Goal: Transaction & Acquisition: Purchase product/service

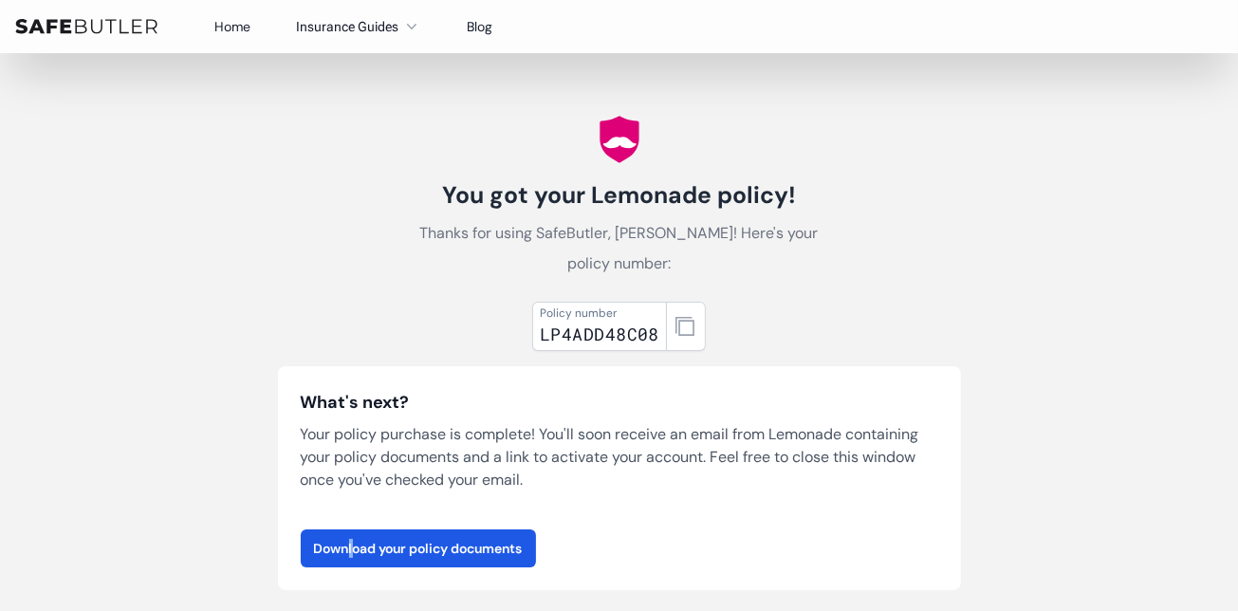
click at [127, 24] on img at bounding box center [86, 26] width 142 height 15
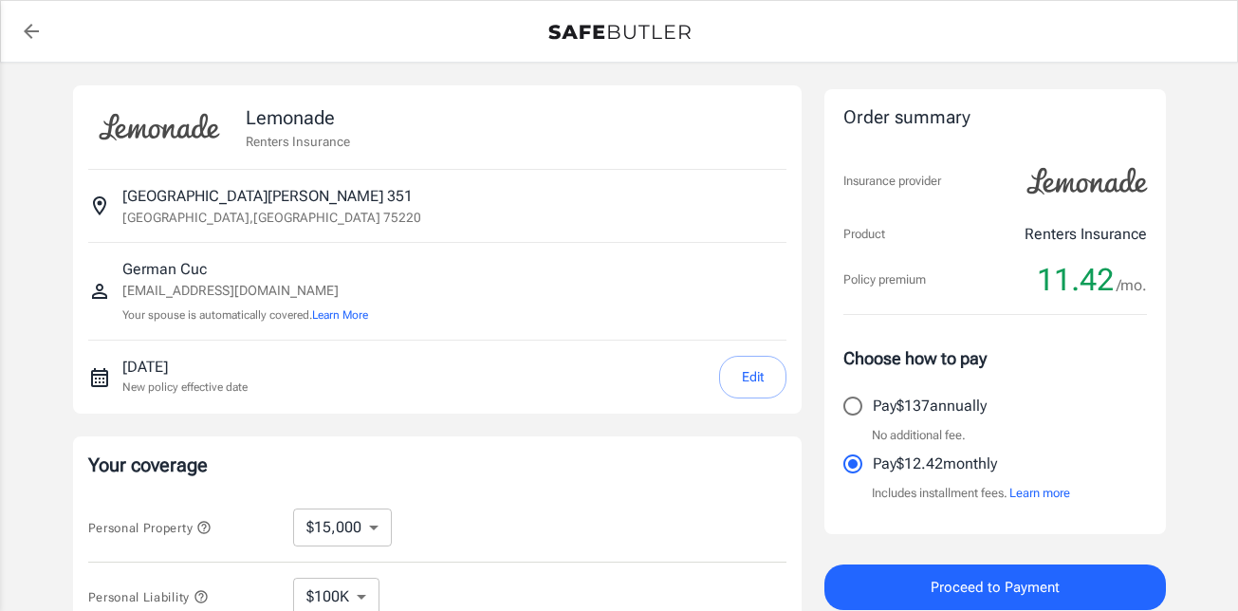
select select "15000"
select select "500"
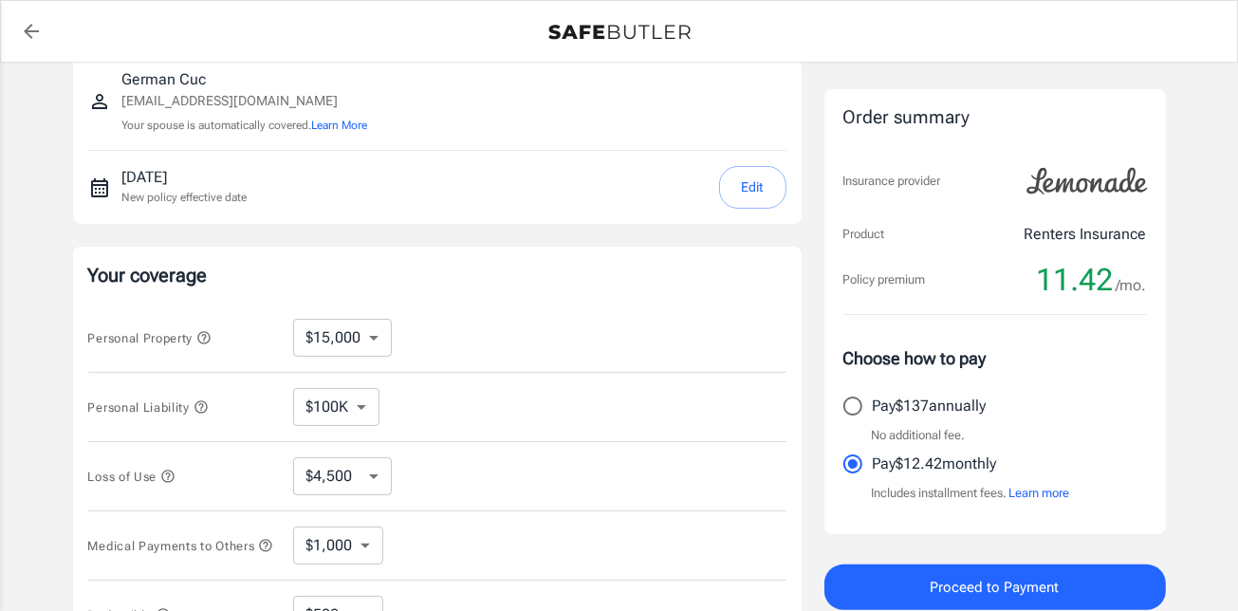
click at [359, 327] on select "$10,000 $15,000 $20,000 $25,000 $30,000 $40,000 $50,000 $100K $150K $200K $250K" at bounding box center [342, 338] width 99 height 38
select select "10000"
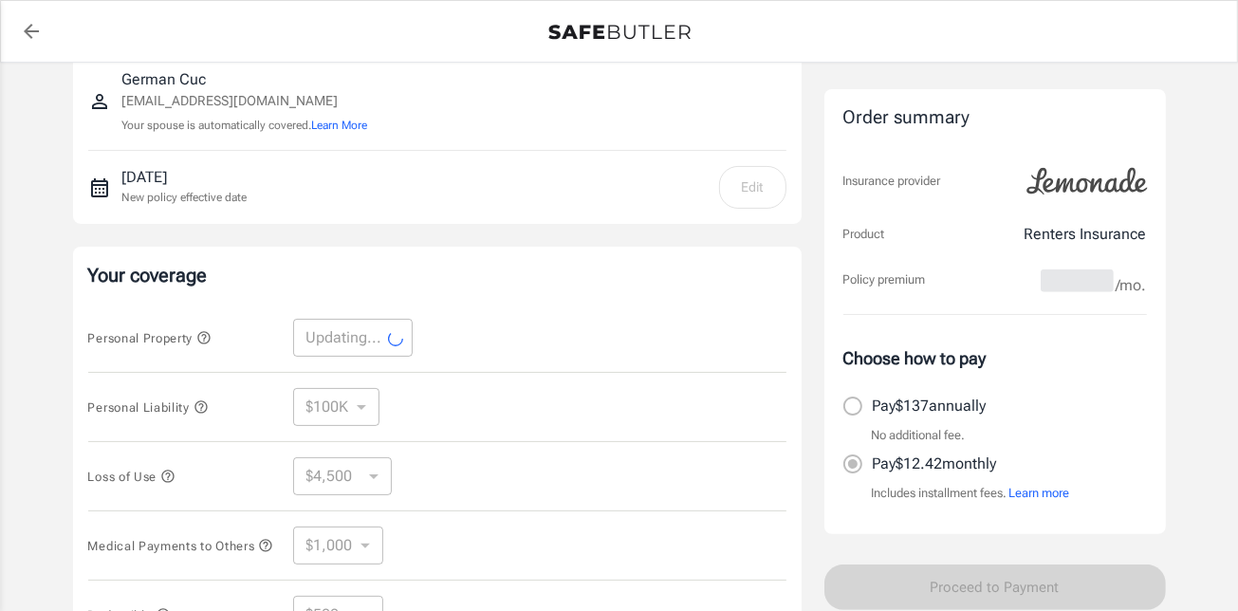
scroll to position [379, 0]
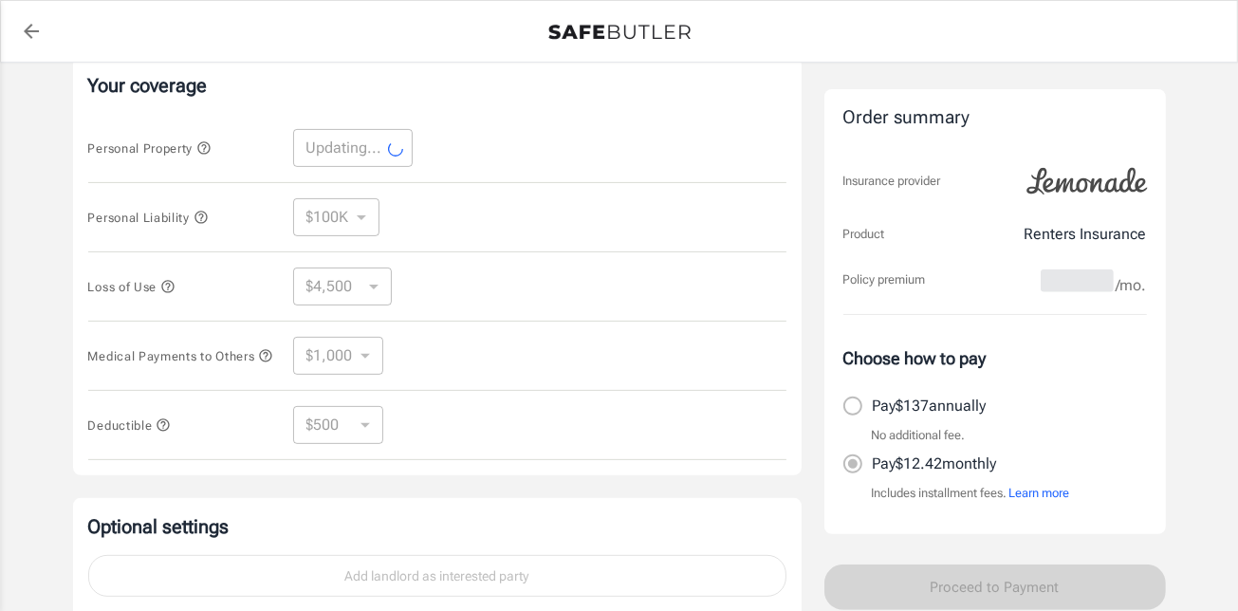
select select "10000"
select select "3000"
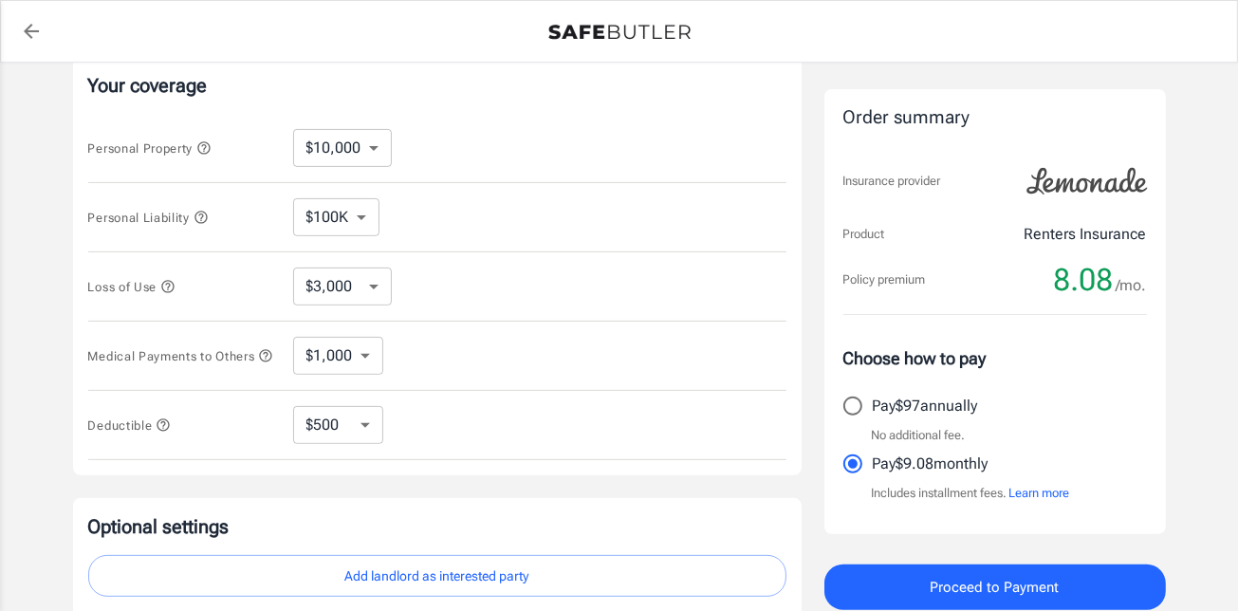
click at [342, 437] on select "$250 $500 $1,000 $2,500" at bounding box center [338, 425] width 90 height 38
select select "250"
click at [344, 425] on select "$250 $500 $1,000 $2,500" at bounding box center [338, 425] width 90 height 38
select select "2500"
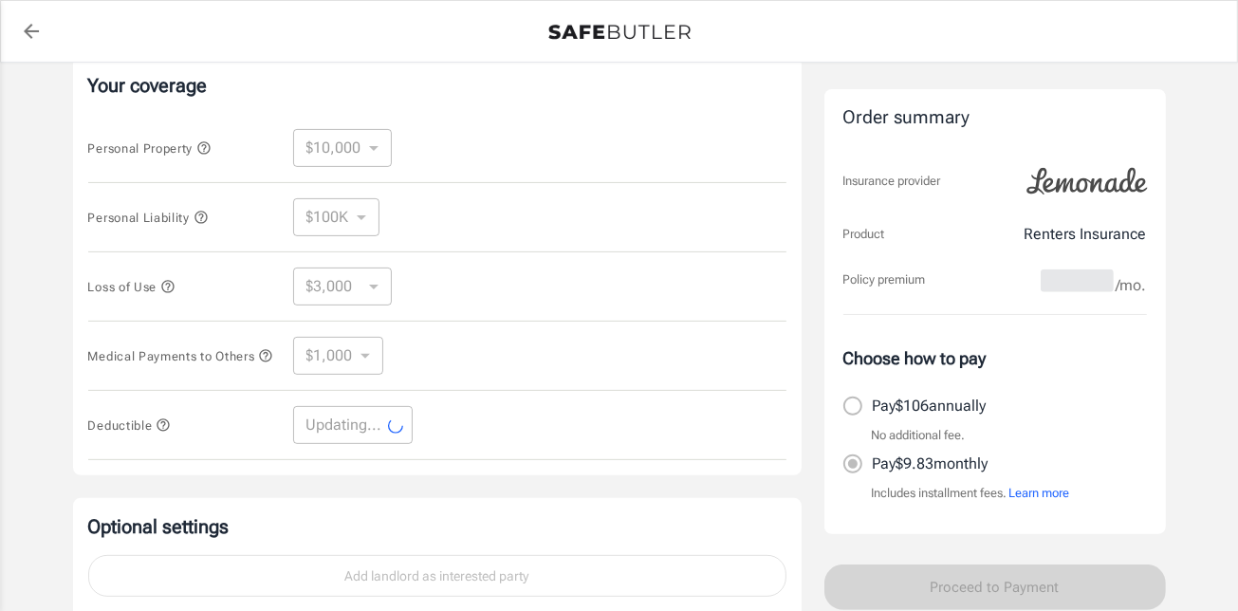
select select "2500"
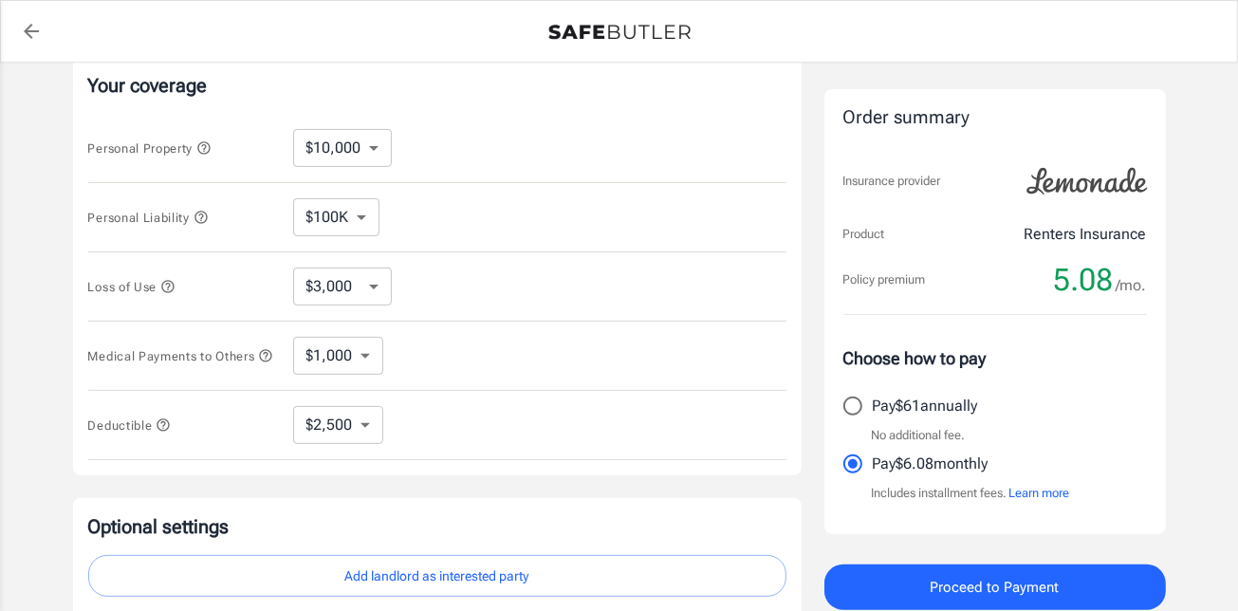
scroll to position [569, 0]
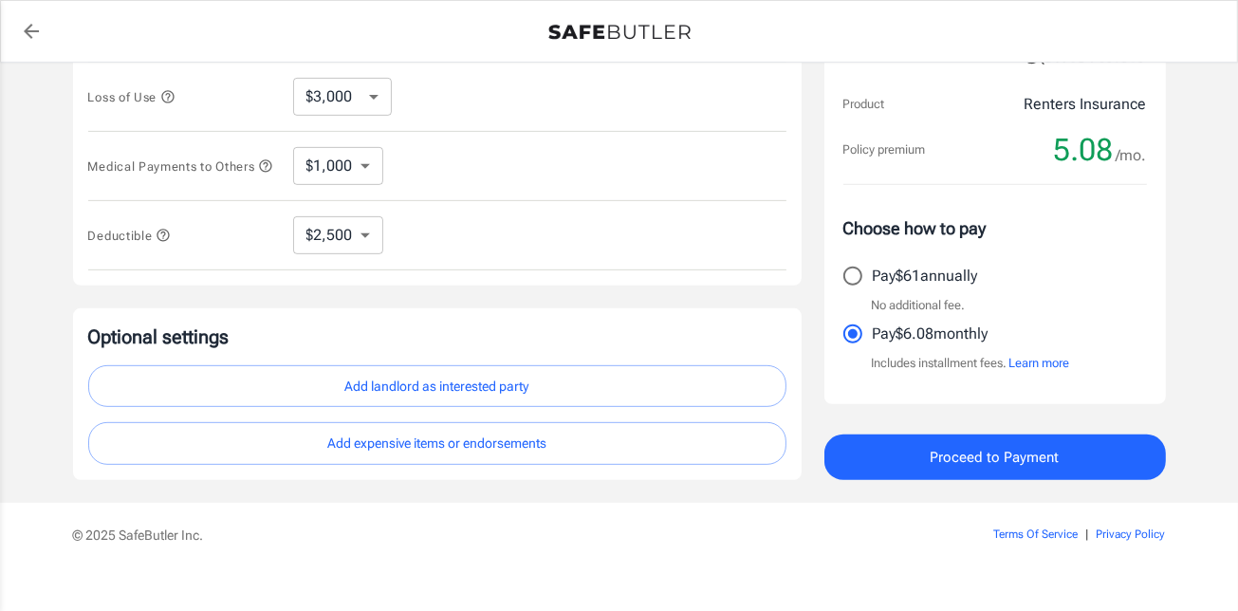
click at [467, 384] on button "Add landlord as interested party" at bounding box center [437, 386] width 698 height 43
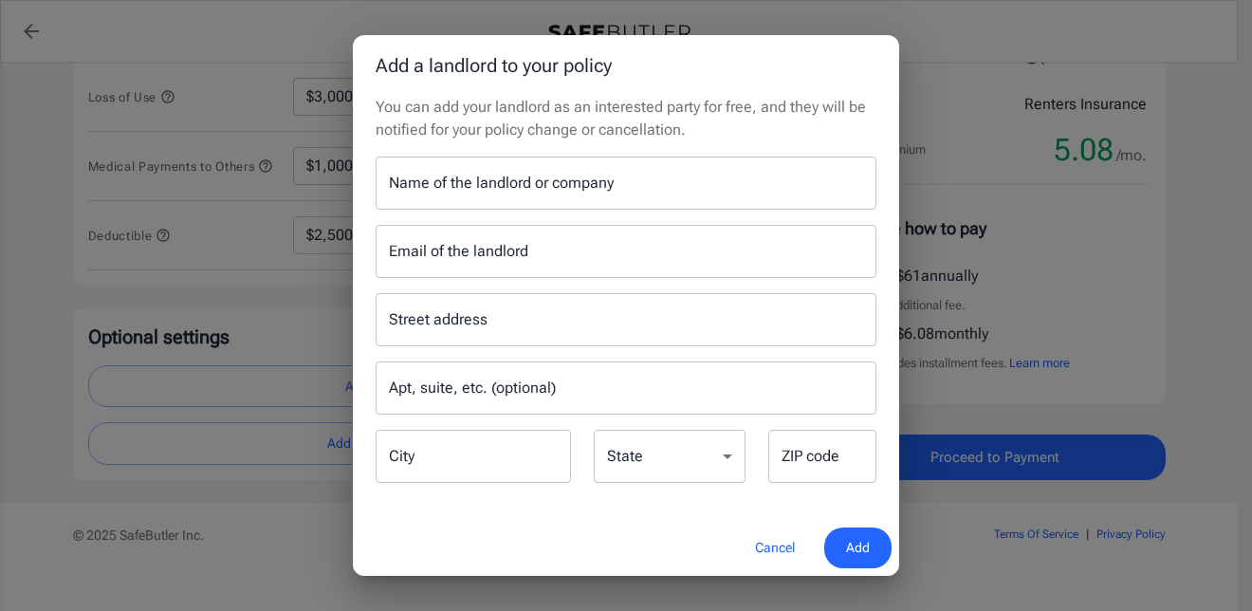
click at [459, 194] on input "Name of the landlord or company" at bounding box center [626, 183] width 501 height 53
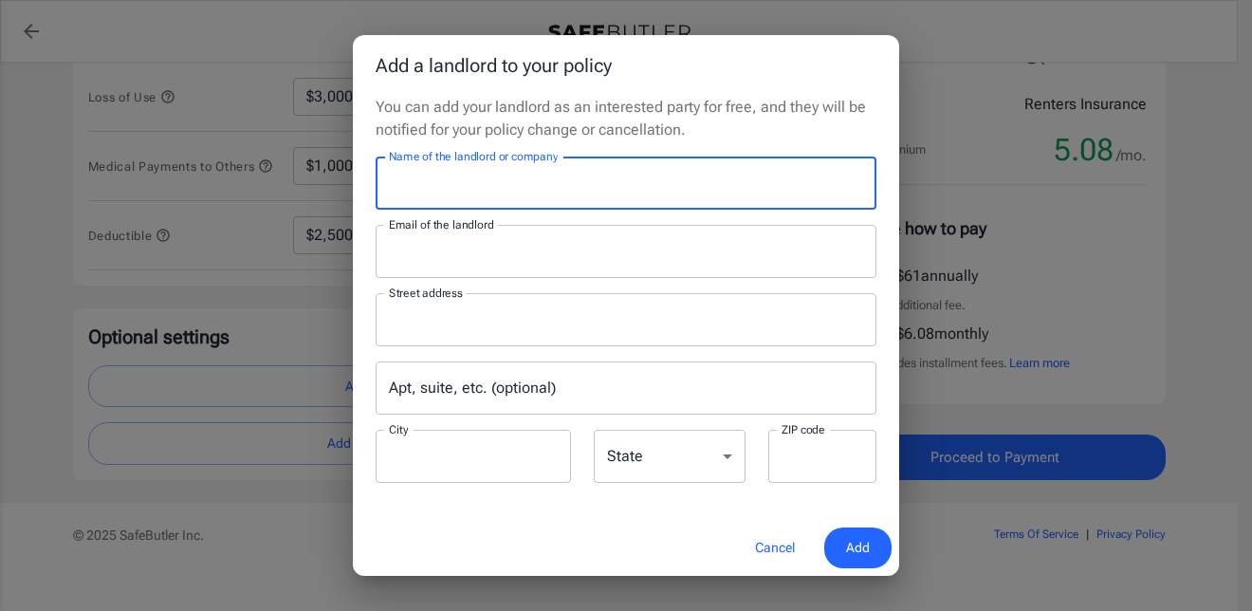
type input "Mireya Apartment Homes"
type input "leasing@mireyaaptsliving.com"
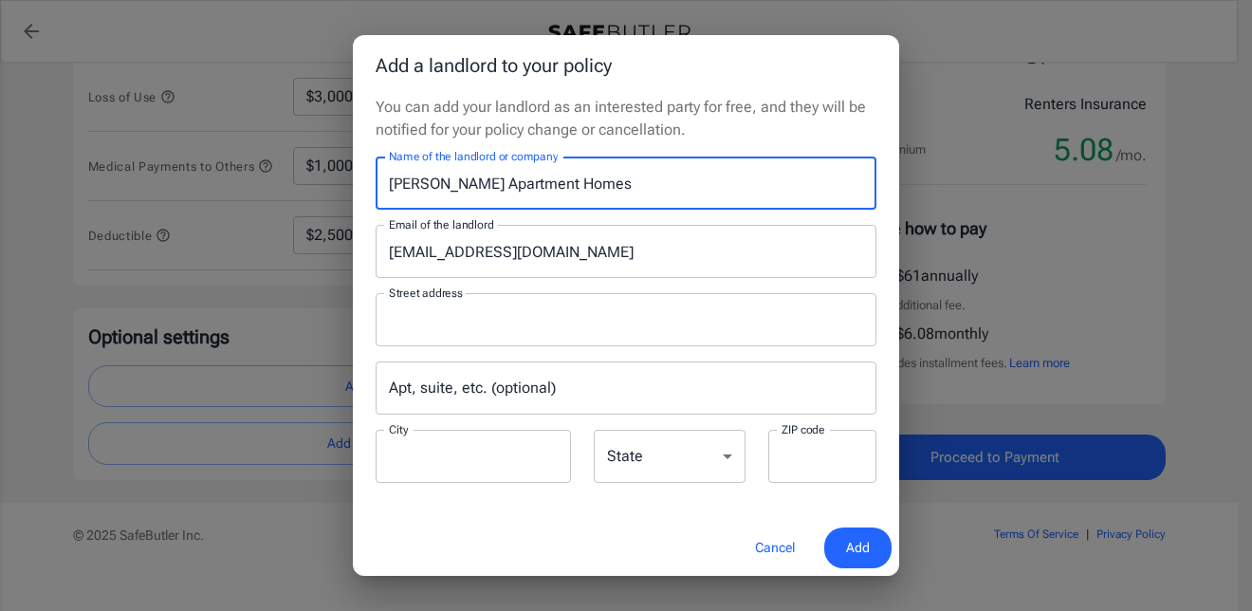
type input "P.O.Box 115009"
type input "Carrollton"
type input "75011"
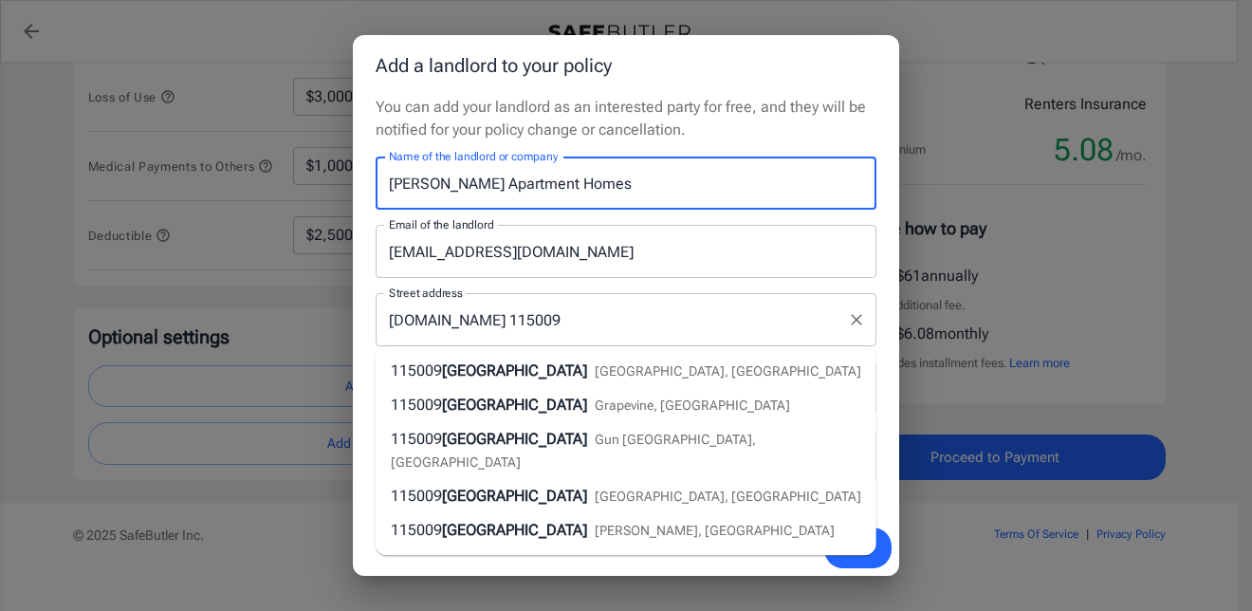
click at [587, 314] on input "P.O.Box 115009" at bounding box center [611, 320] width 455 height 36
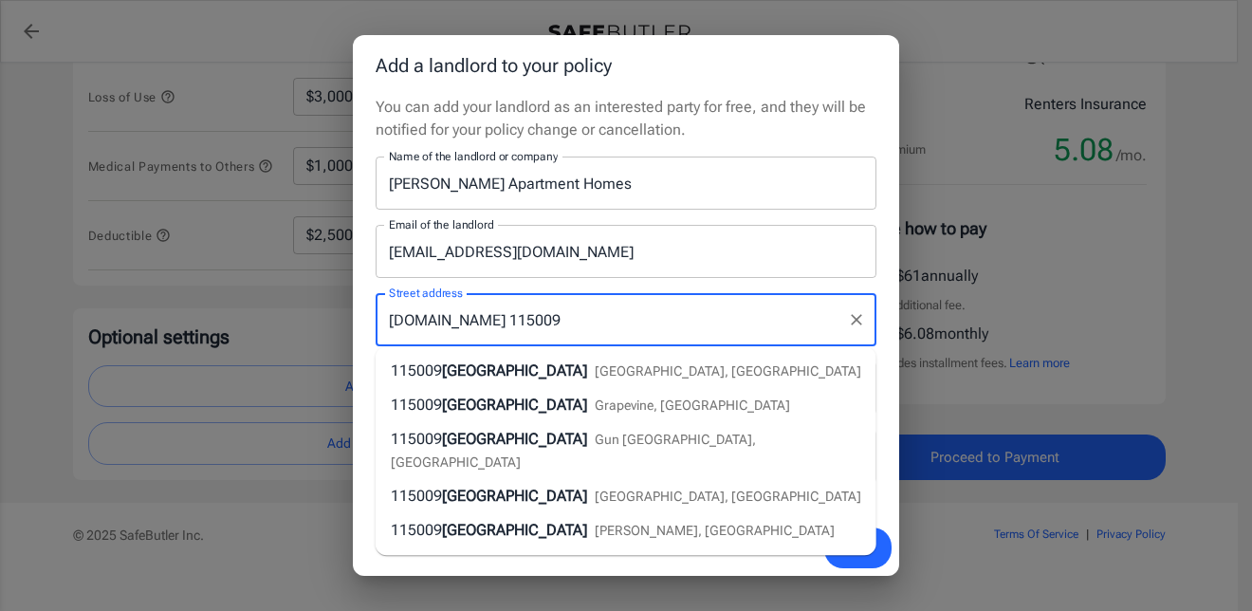
click at [641, 256] on input "leasing@mireyaaptsliving.com" at bounding box center [626, 251] width 501 height 53
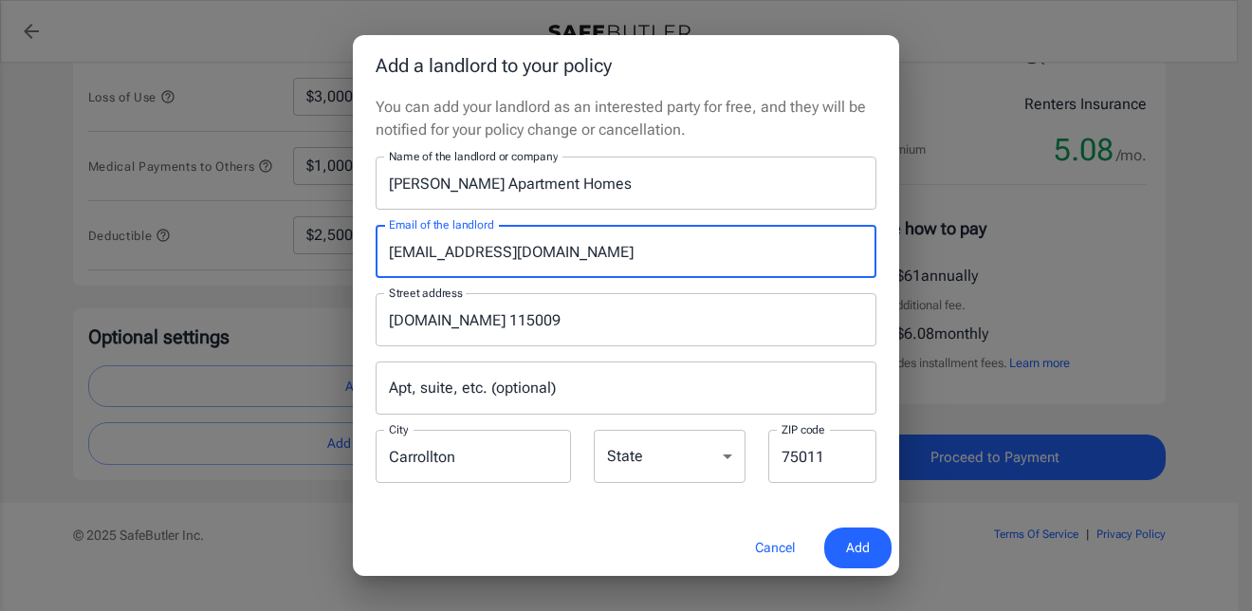
click at [736, 144] on div "You can add your landlord as an interested party for free, and they will be not…" at bounding box center [626, 308] width 546 height 424
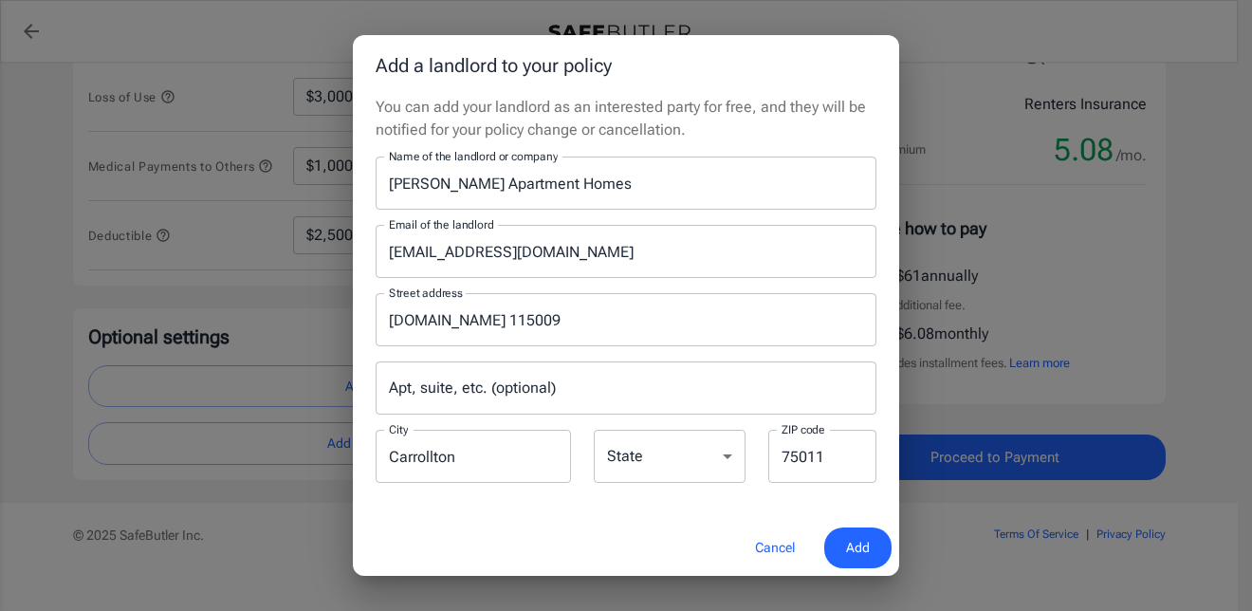
click at [860, 543] on span "Add" at bounding box center [858, 548] width 24 height 24
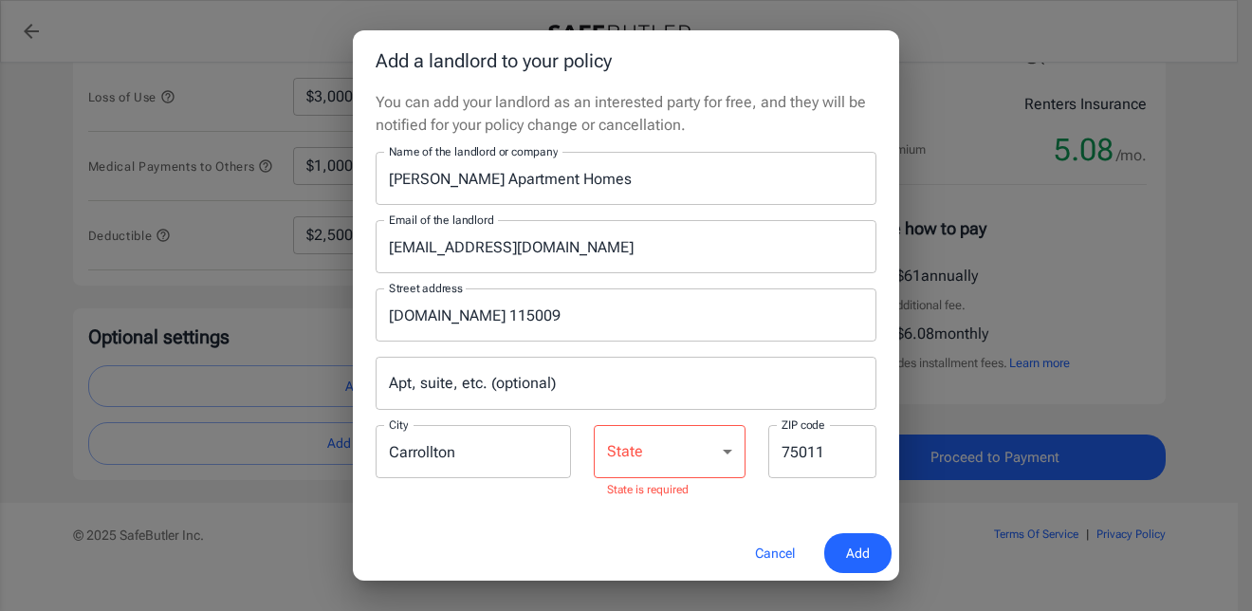
click at [611, 471] on select "Alabama Alaska Arizona Arkansas California Colorado Connecticut Delaware Distri…" at bounding box center [670, 451] width 152 height 53
select select "TX"
click at [594, 430] on select "Alabama Alaska Arizona Arkansas California Colorado Connecticut Delaware Distri…" at bounding box center [670, 451] width 152 height 53
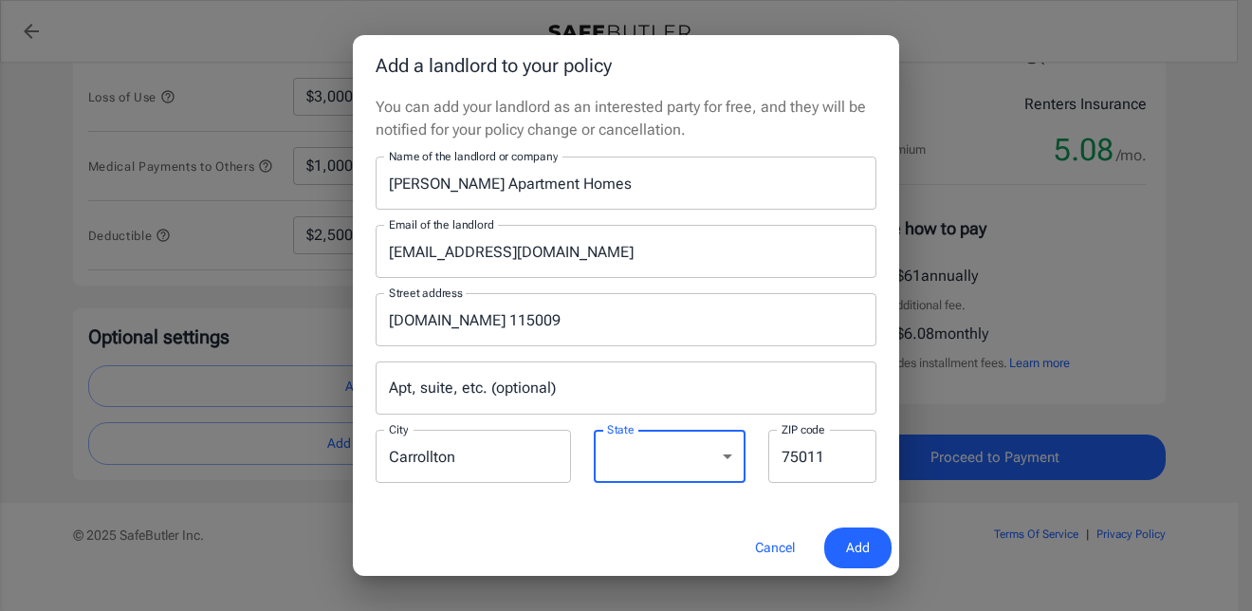
click at [859, 547] on span "Add" at bounding box center [858, 548] width 24 height 24
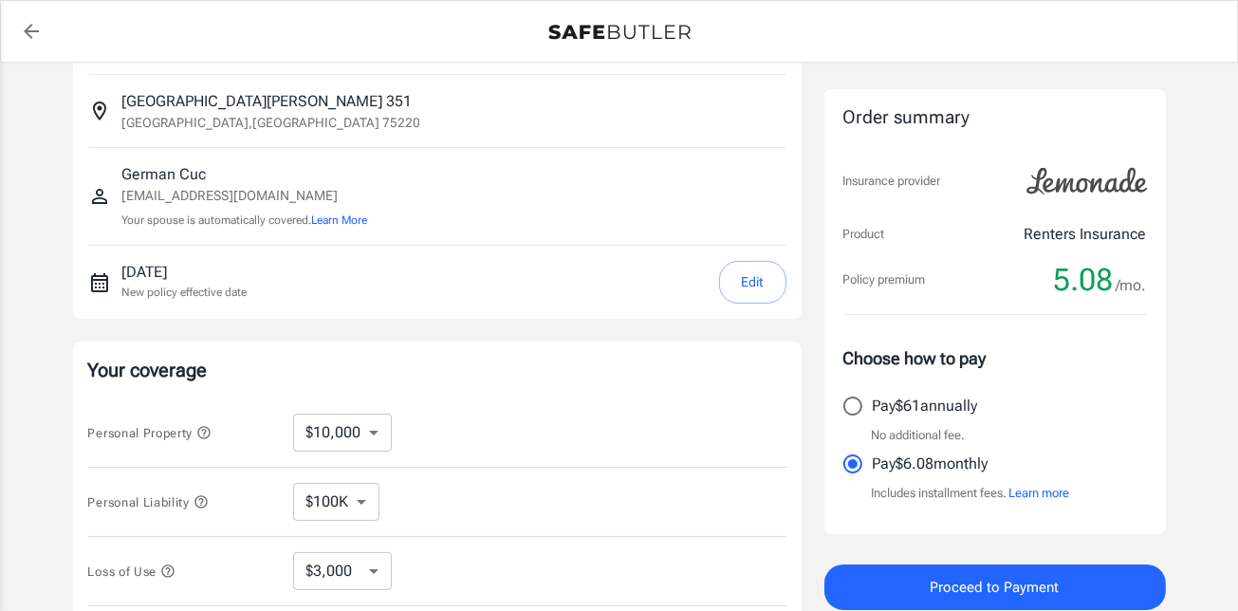
scroll to position [0, 0]
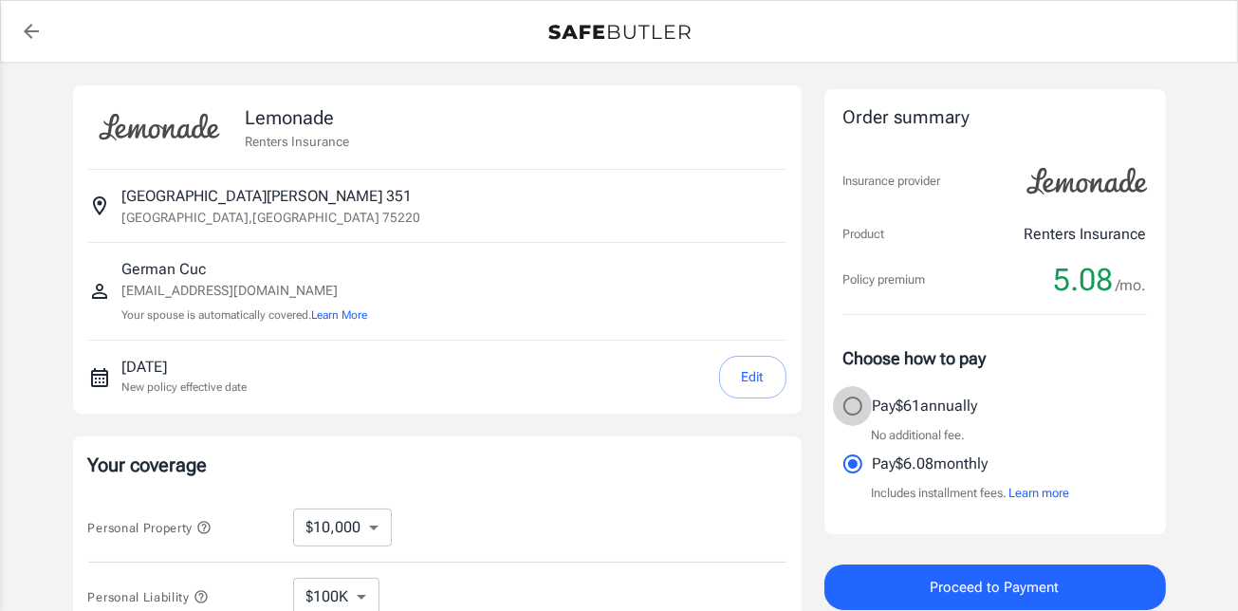
click at [843, 409] on input "Pay $61 annually" at bounding box center [853, 406] width 40 height 40
radio input "true"
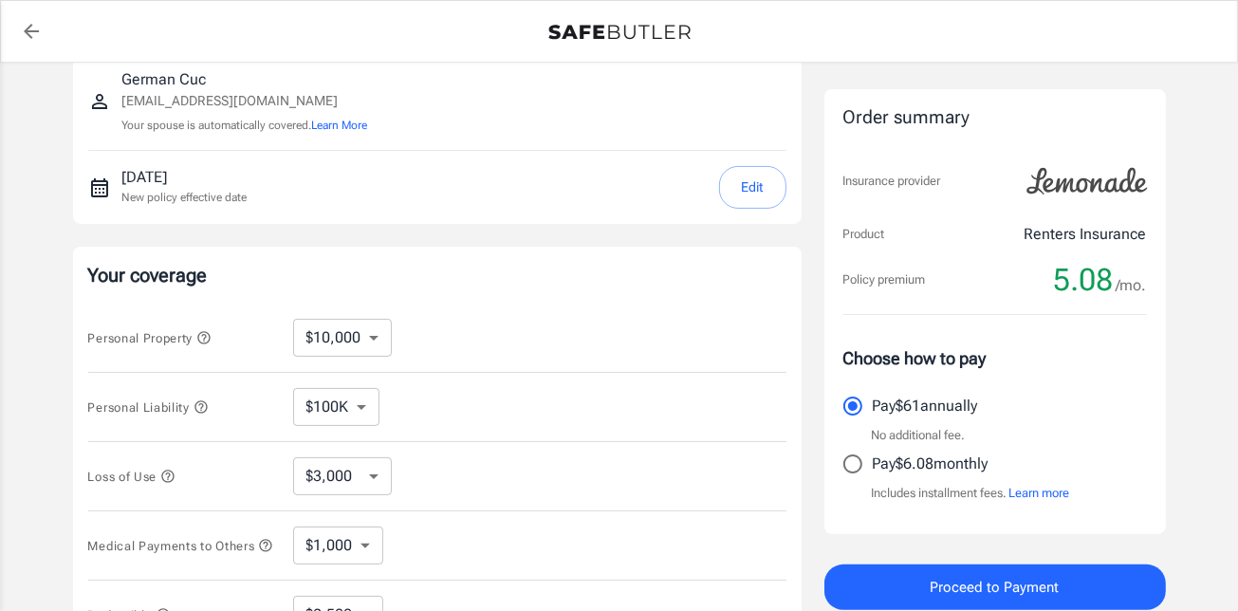
click at [964, 581] on span "Proceed to Payment" at bounding box center [995, 587] width 129 height 25
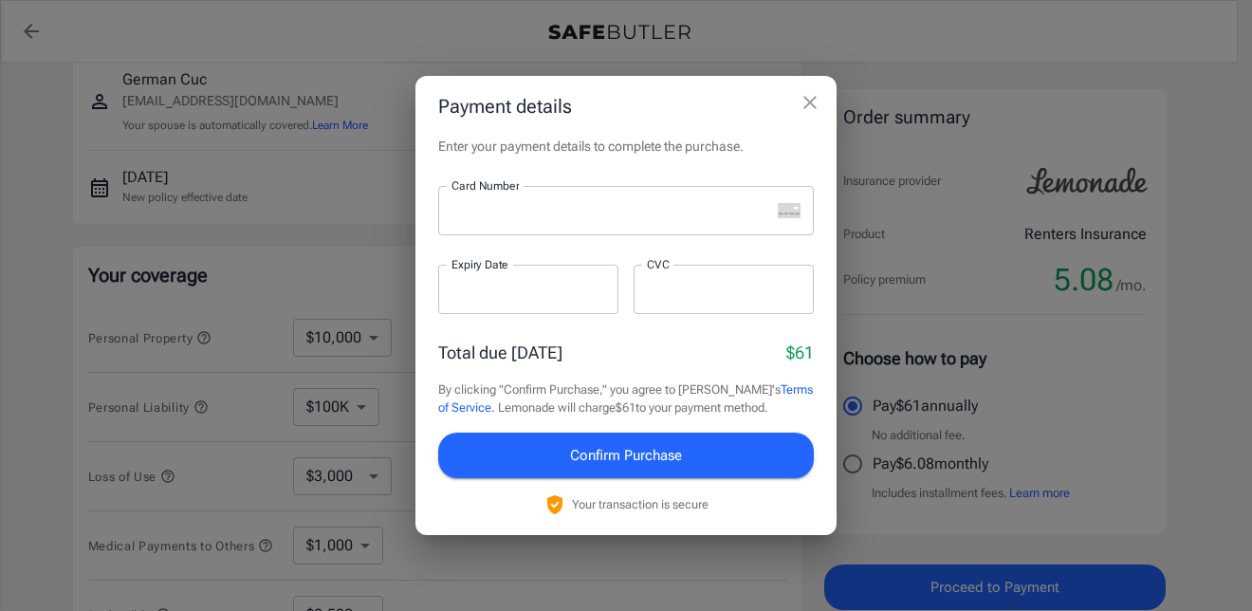
click at [503, 198] on div at bounding box center [604, 210] width 332 height 49
click at [702, 443] on button "Confirm Purchase" at bounding box center [626, 456] width 376 height 46
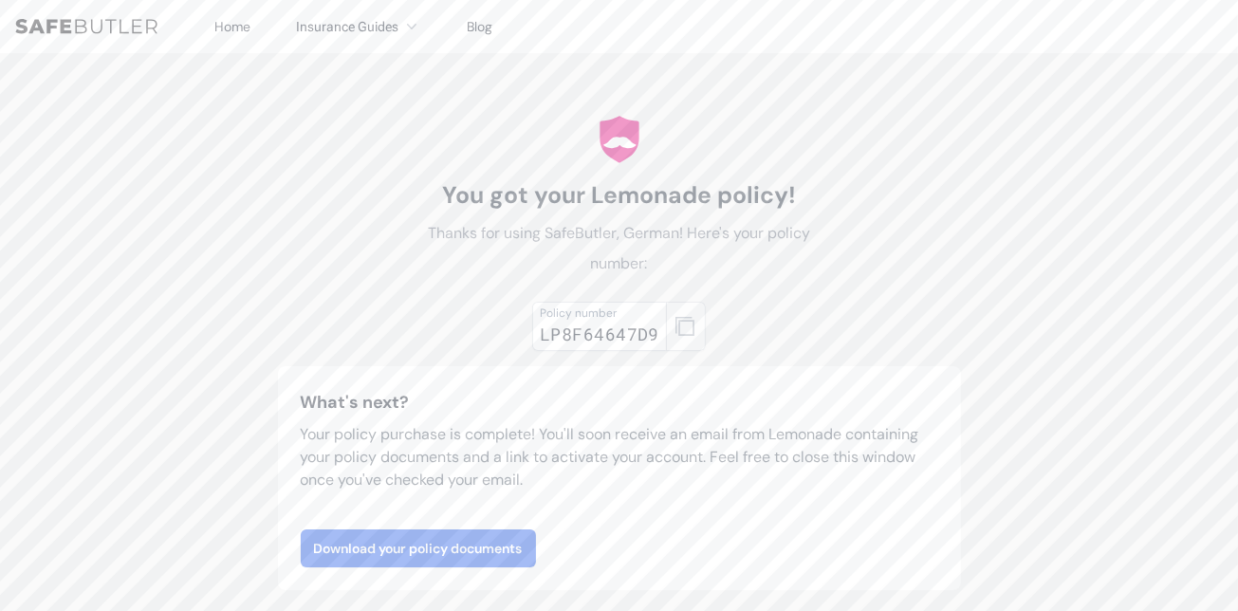
click at [693, 335] on button "button" at bounding box center [686, 326] width 40 height 49
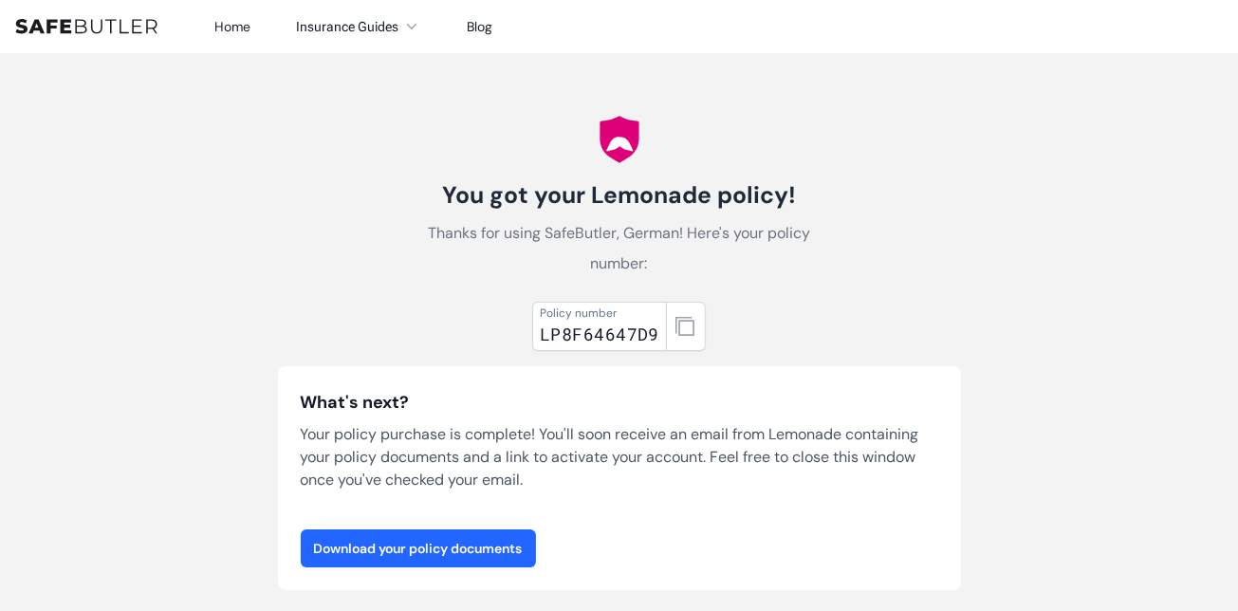
click at [471, 535] on link "Download your policy documents" at bounding box center [418, 548] width 235 height 38
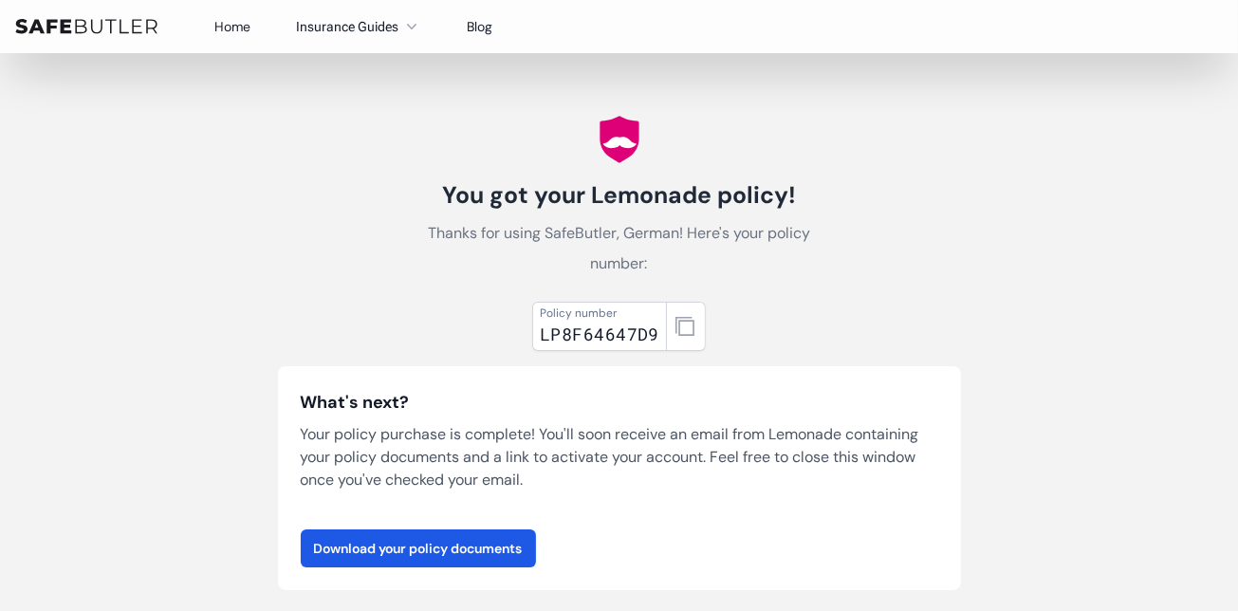
click at [83, 26] on img at bounding box center [86, 26] width 142 height 15
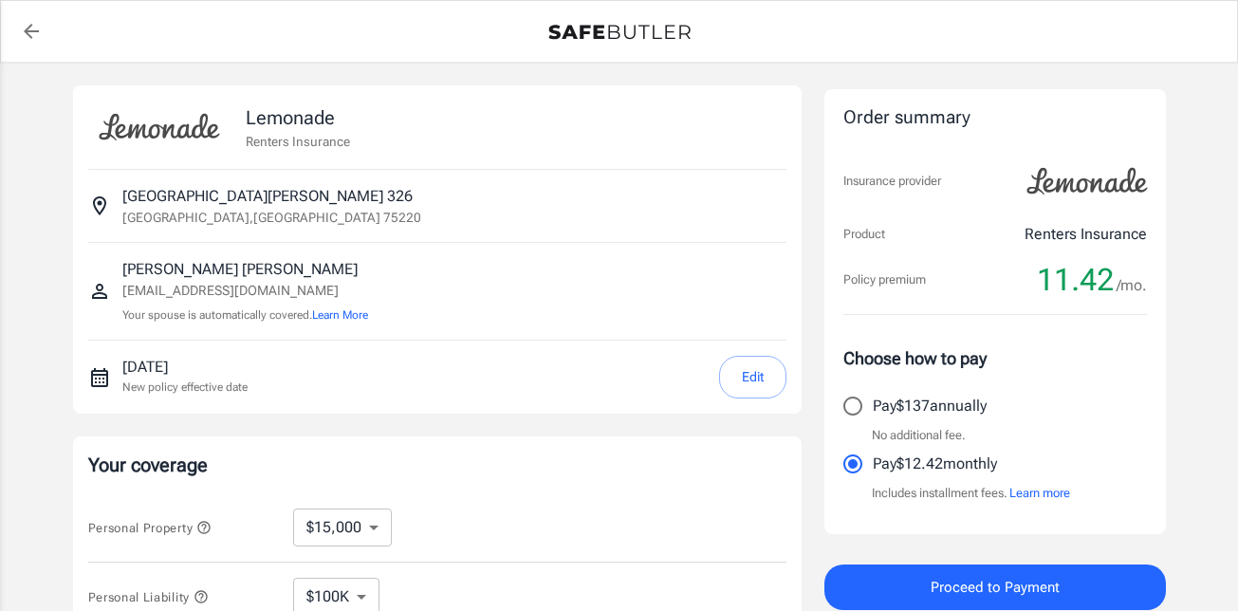
select select "15000"
select select "500"
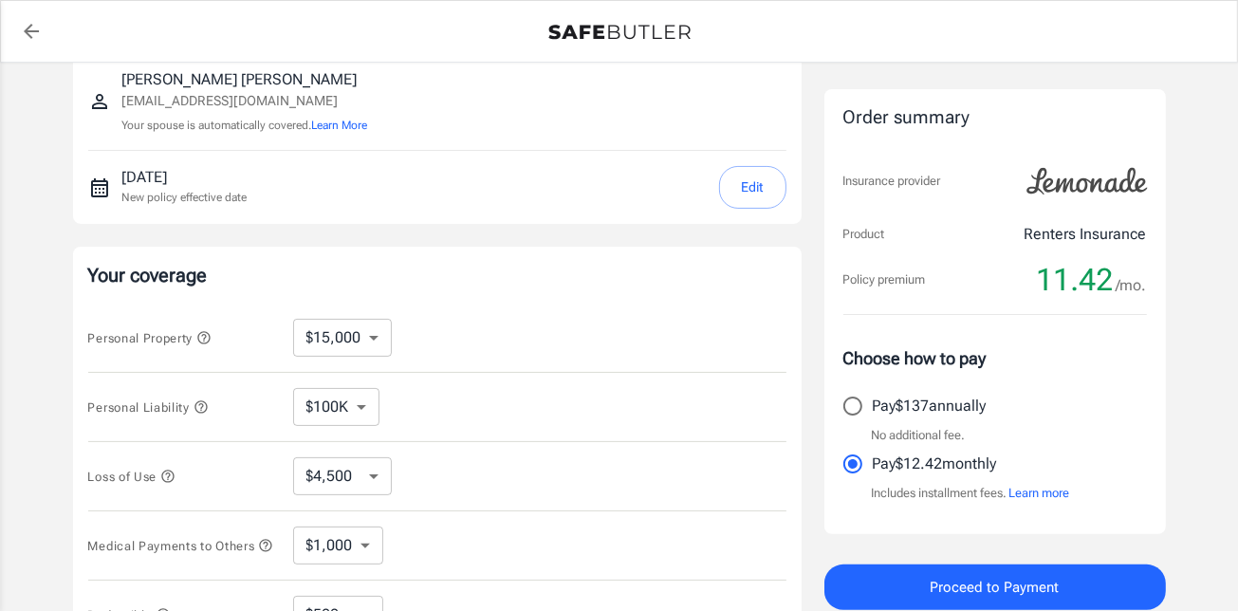
click at [294, 327] on select "$10,000 $15,000 $20,000 $25,000 $30,000 $40,000 $50,000 $100K $150K $200K $250K" at bounding box center [342, 338] width 99 height 38
select select "10000"
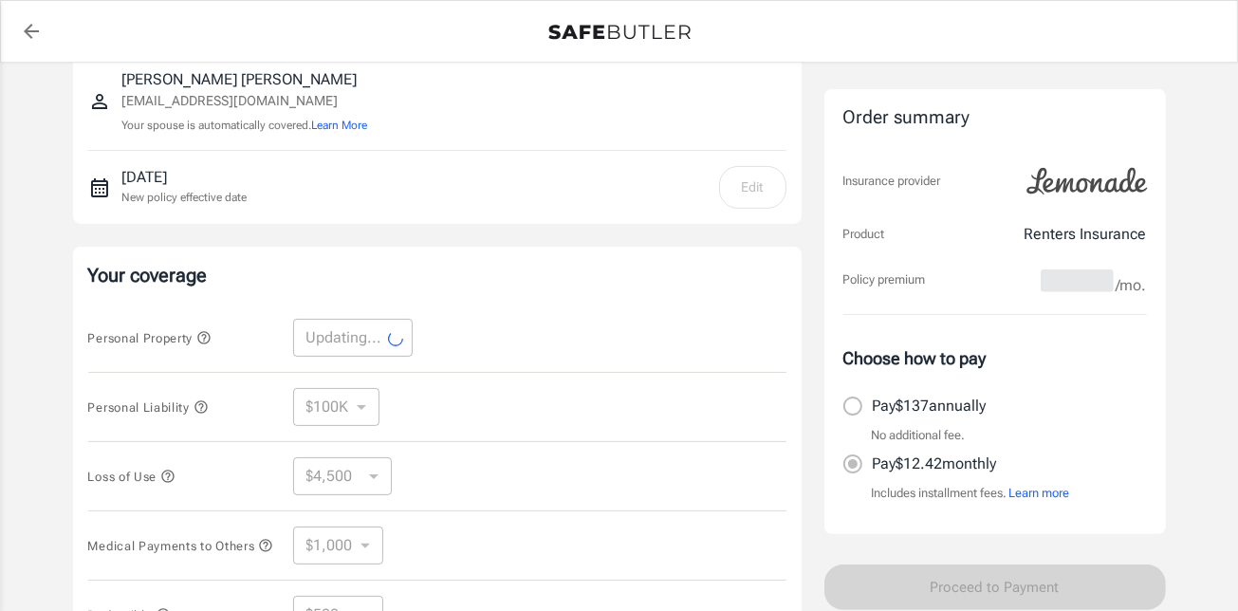
select select "10000"
select select "3000"
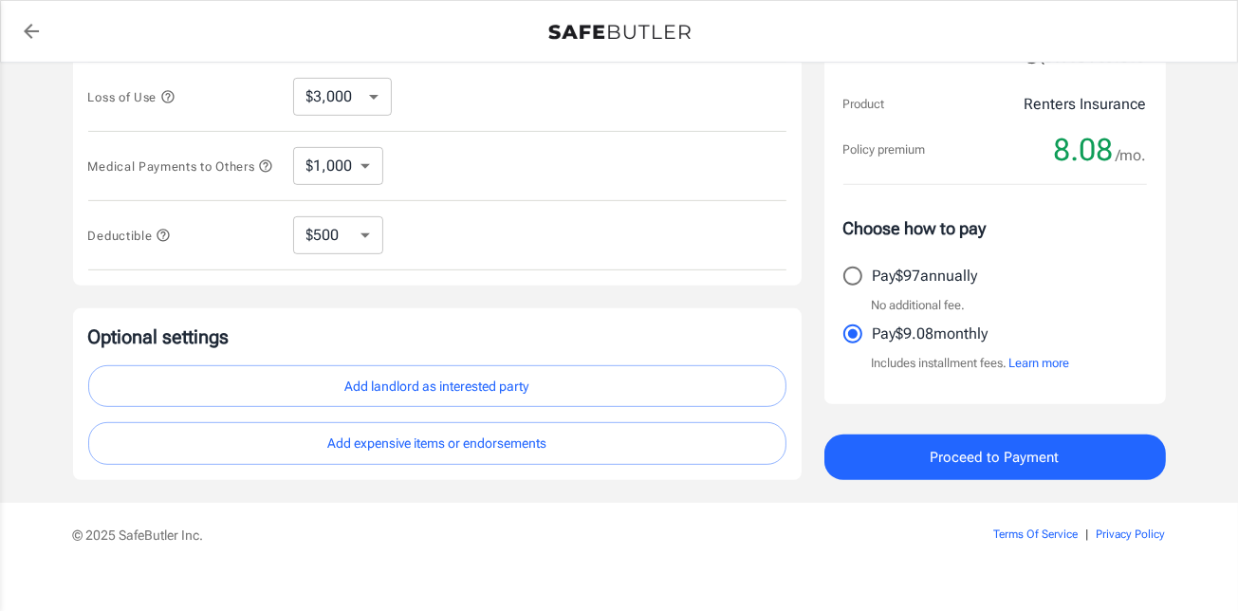
scroll to position [474, 0]
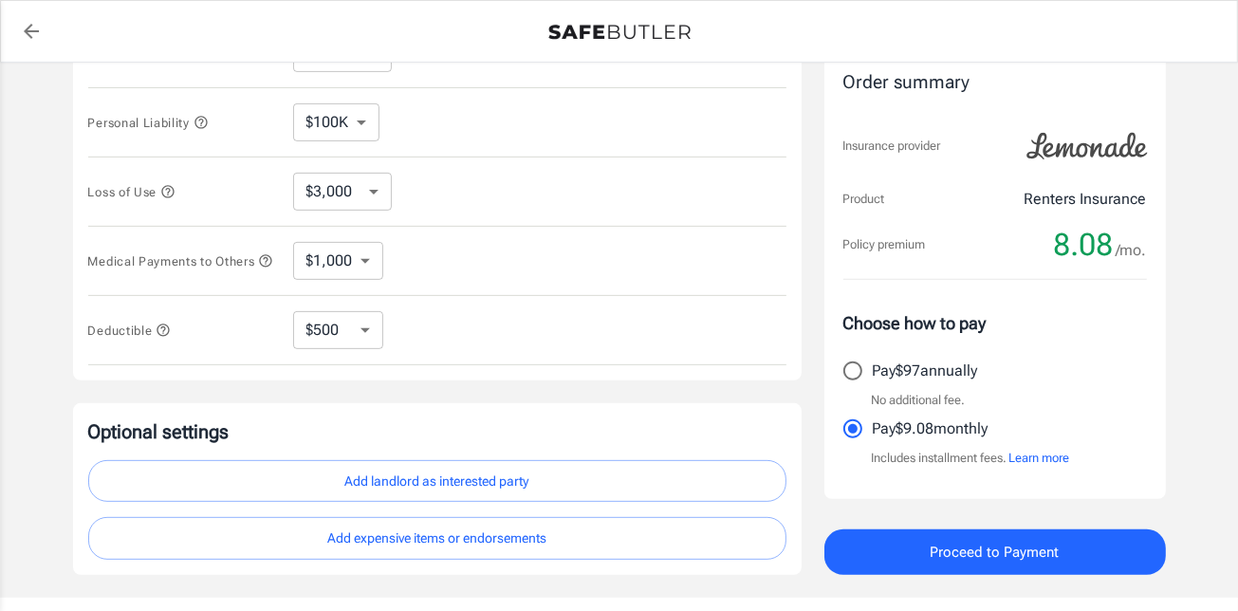
click at [373, 326] on select "$250 $500 $1,000 $2,500" at bounding box center [338, 330] width 90 height 38
select select "2500"
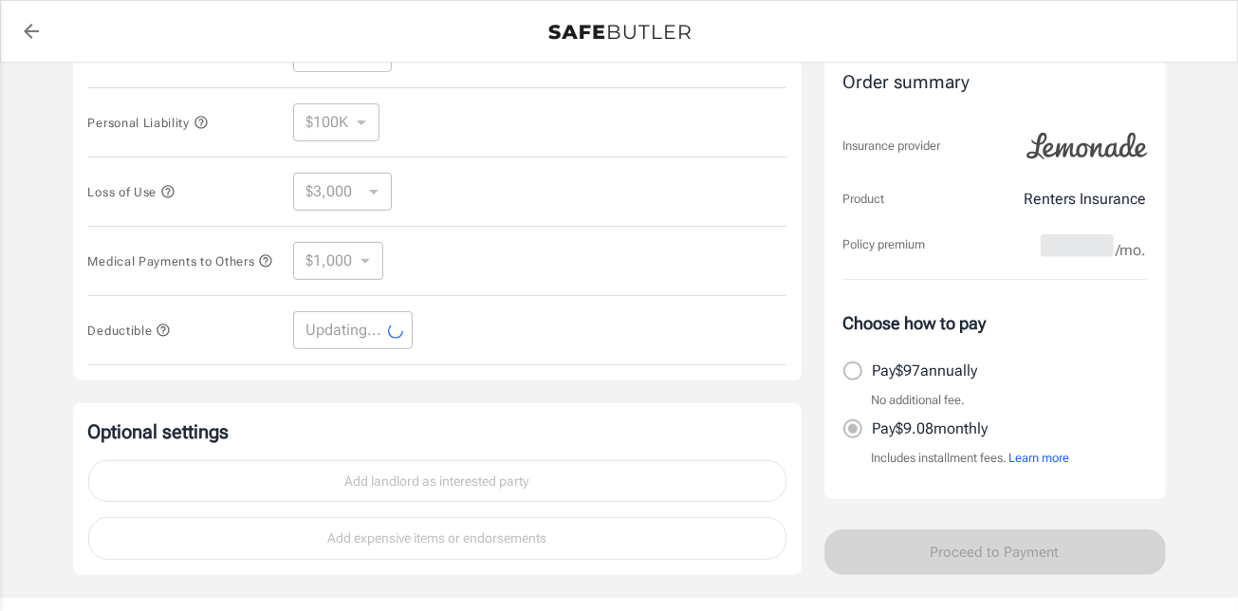
scroll to position [285, 0]
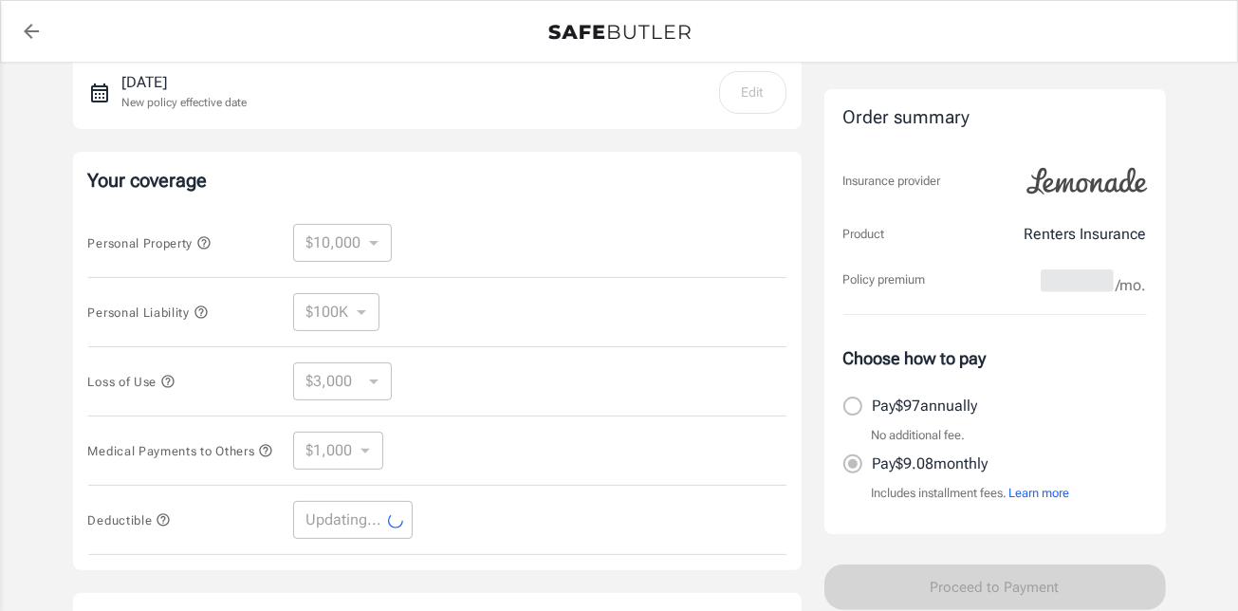
select select "2500"
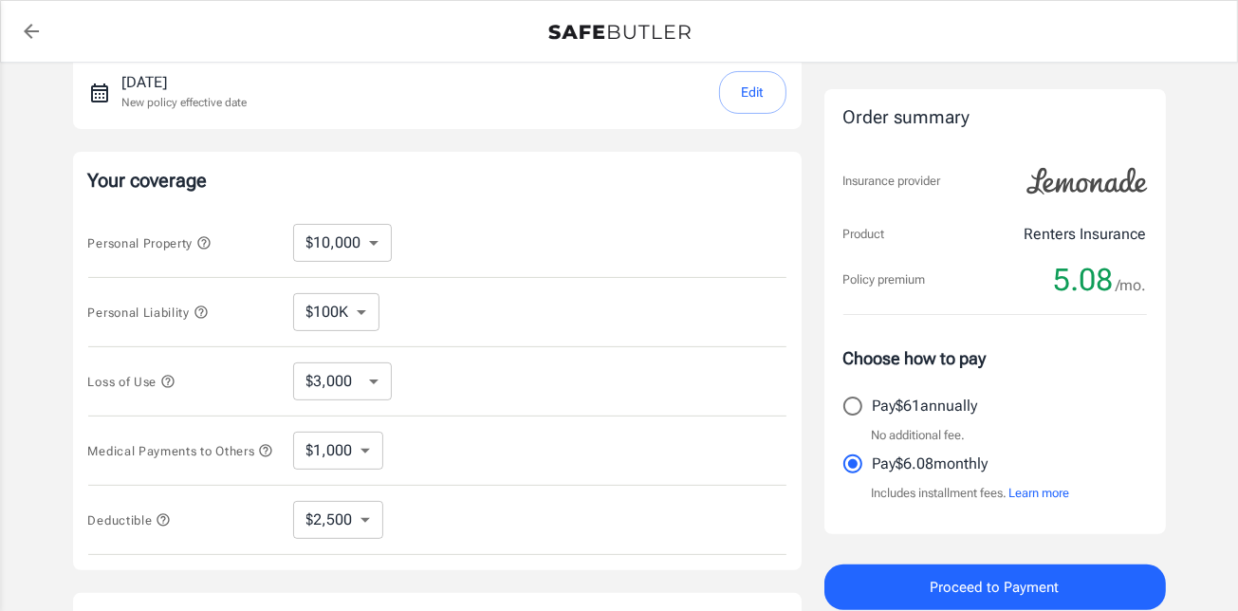
scroll to position [0, 0]
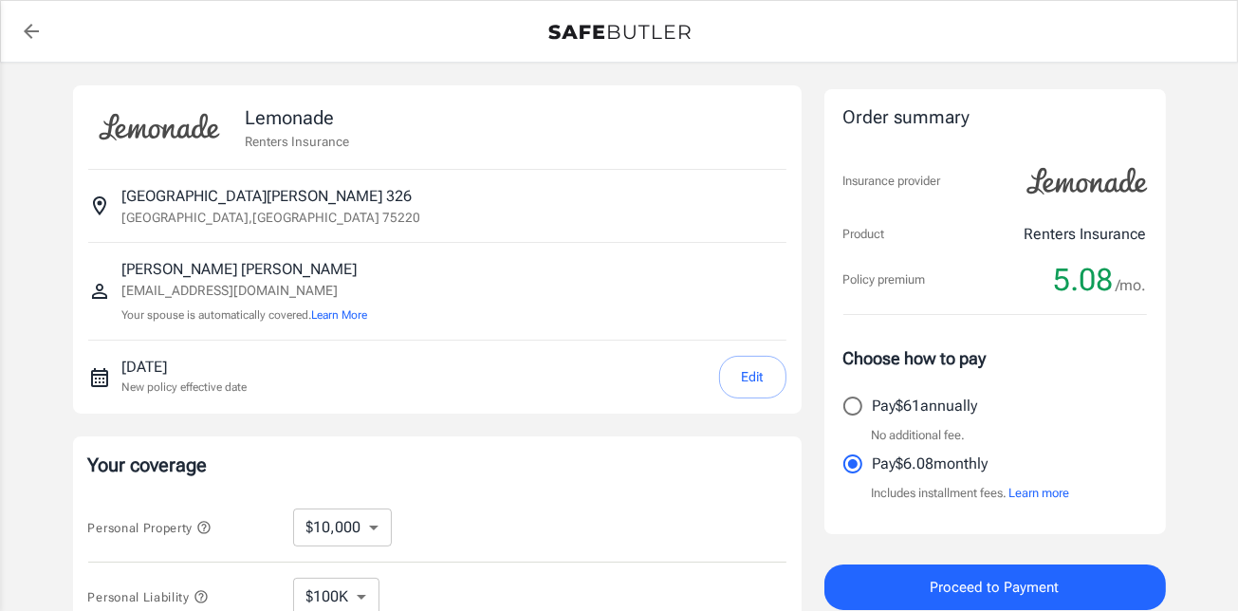
click at [849, 410] on input "Pay $61 annually" at bounding box center [853, 406] width 40 height 40
radio input "true"
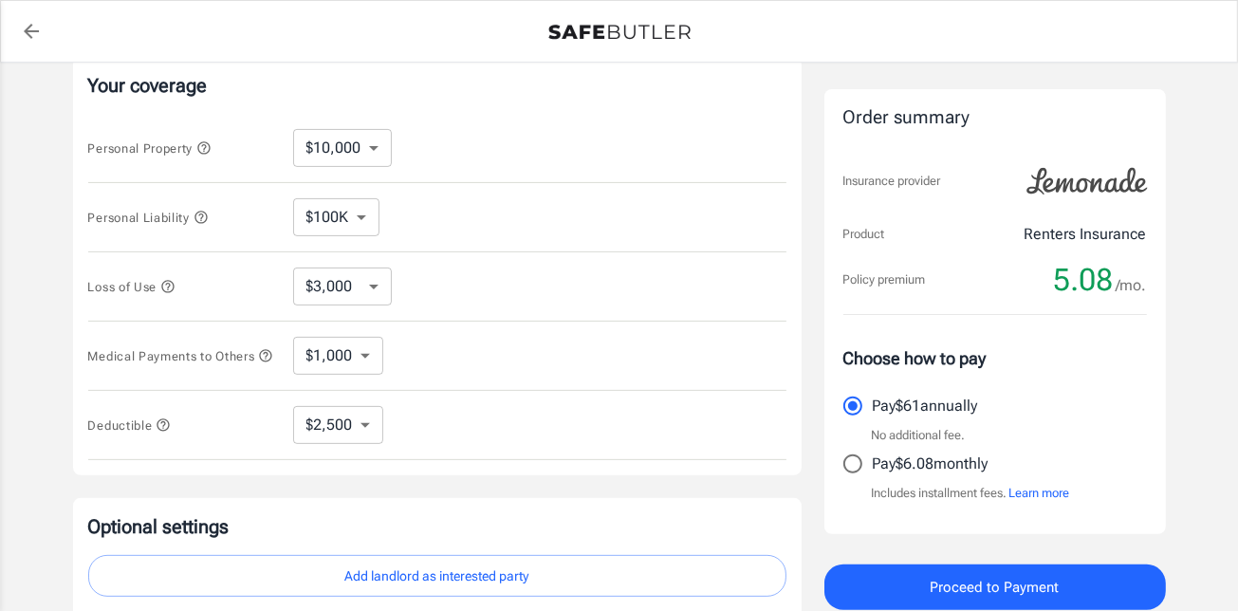
scroll to position [474, 0]
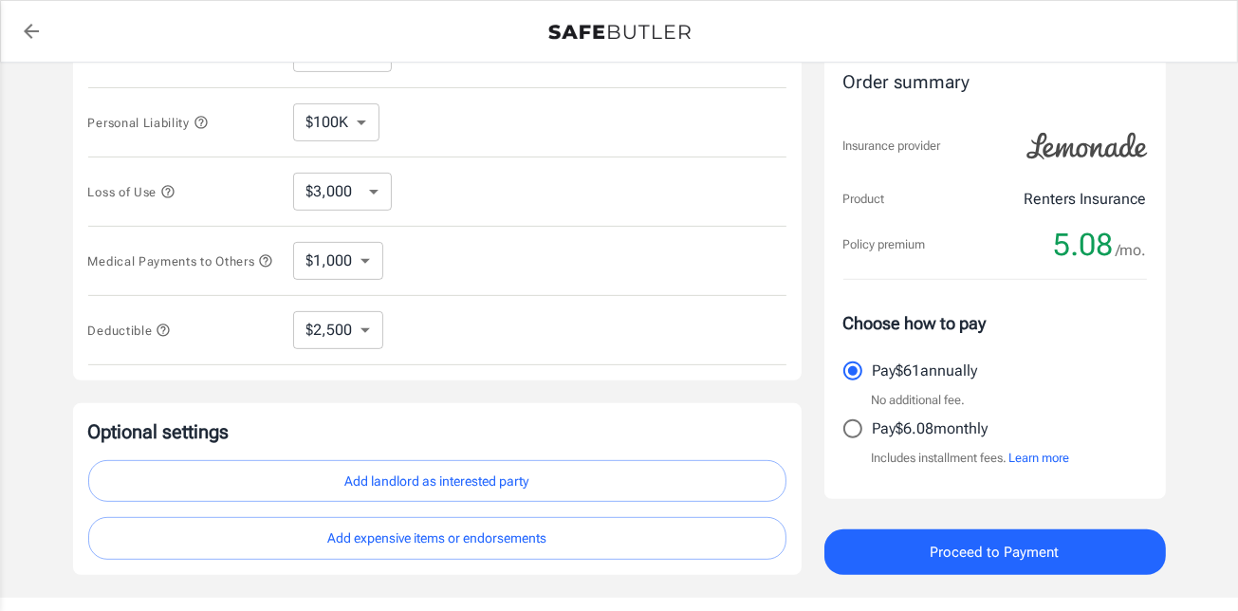
click at [717, 473] on button "Add landlord as interested party" at bounding box center [437, 481] width 698 height 43
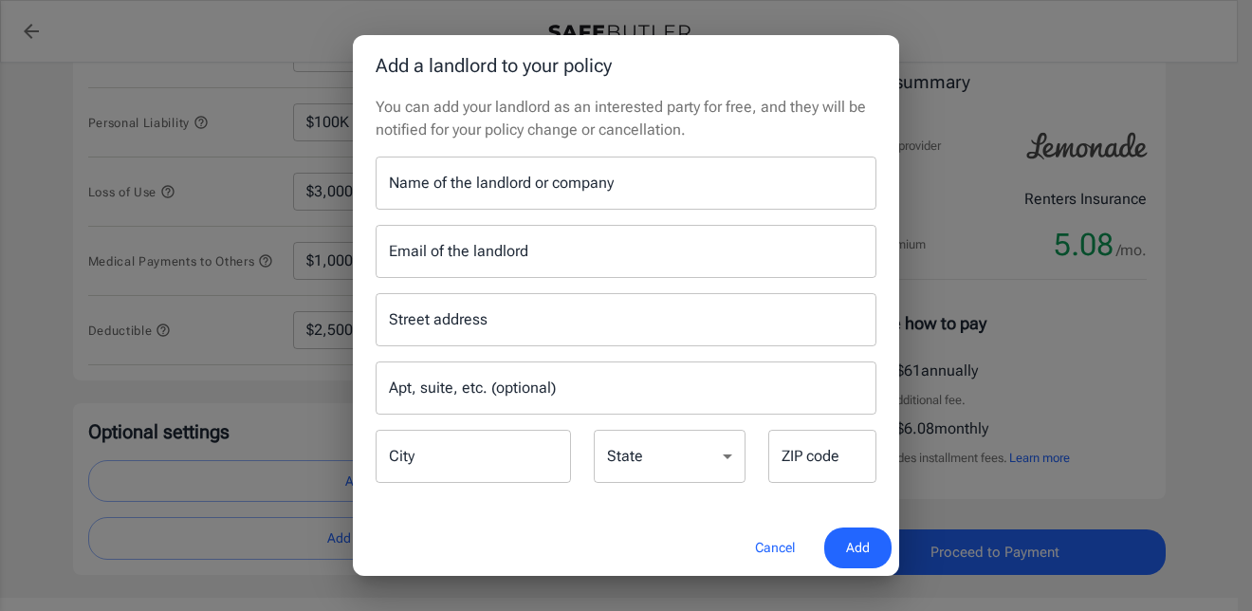
click at [597, 177] on input "Name of the landlord or company" at bounding box center [626, 183] width 501 height 53
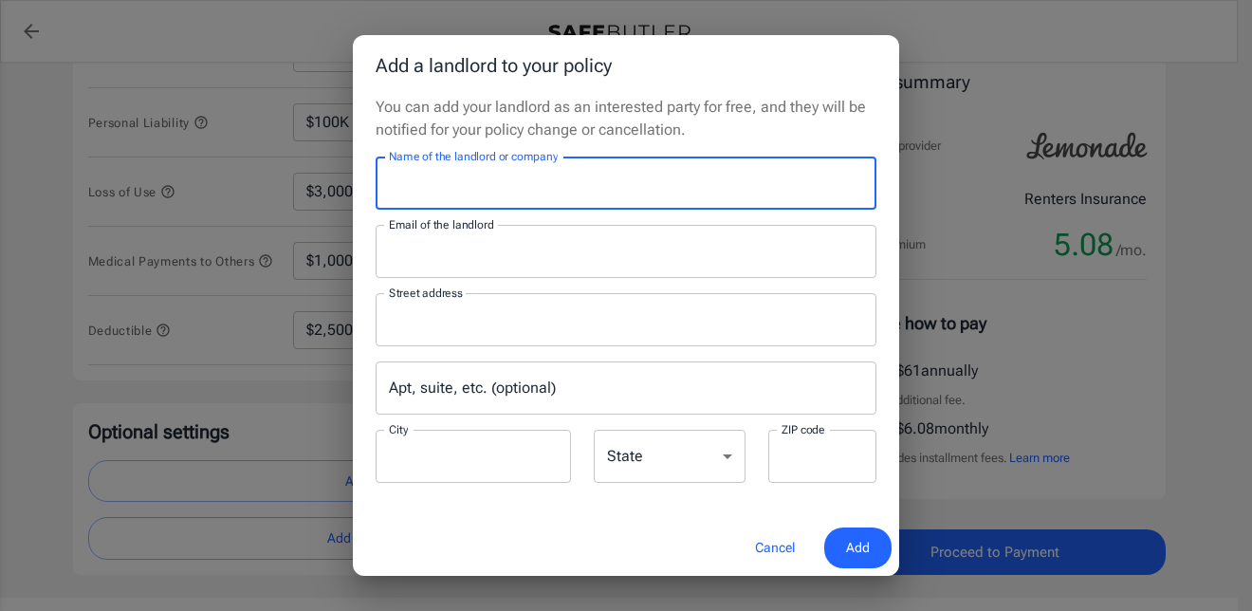
type input "Mireya Apartment Homes"
type input "leasing@mireyaaptsliving.com"
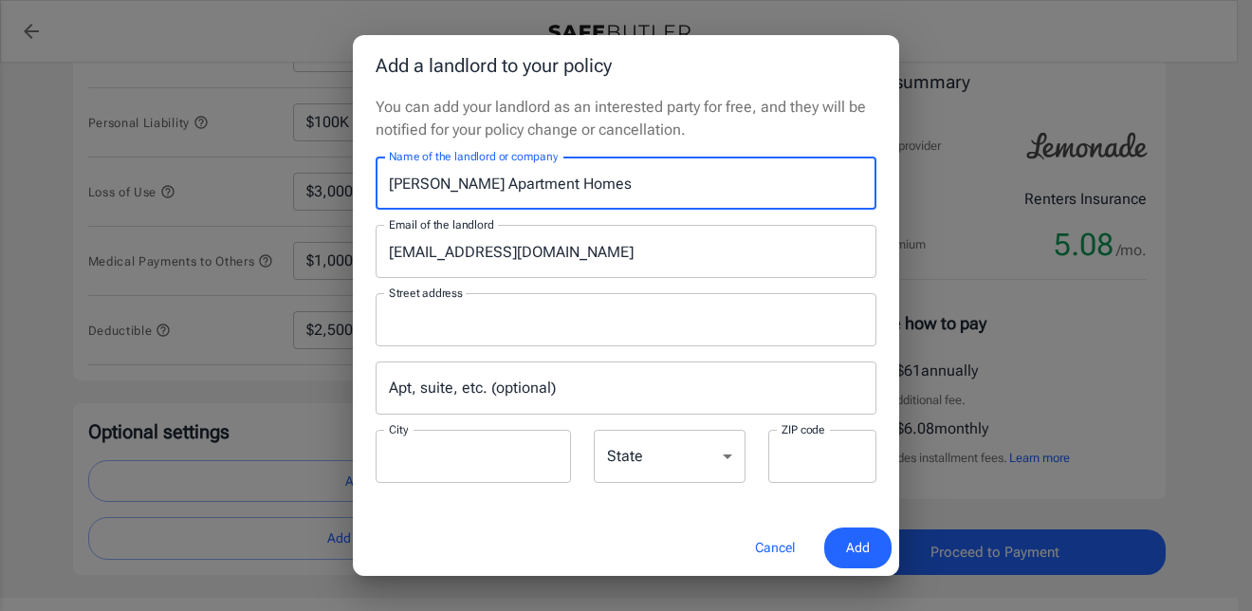
type input "P.O.Box 115009"
type input "Carrollton"
type input "75011"
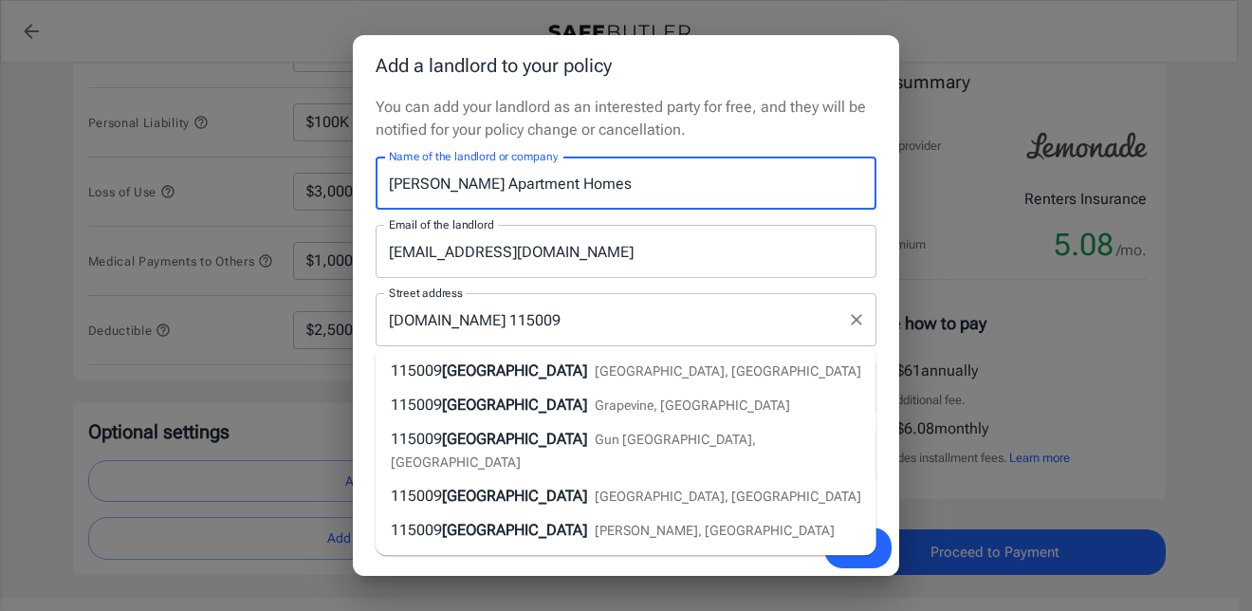
click at [612, 327] on input "P.O.Box 115009" at bounding box center [611, 320] width 455 height 36
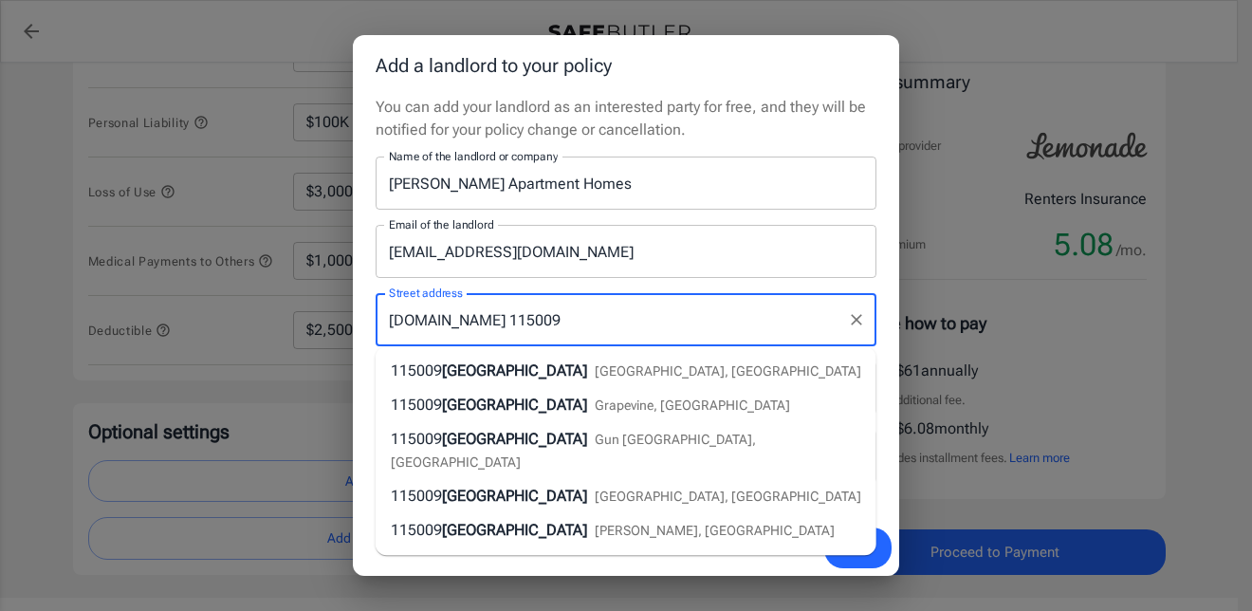
click at [767, 144] on div "You can add your landlord as an interested party for free, and they will be not…" at bounding box center [626, 308] width 546 height 424
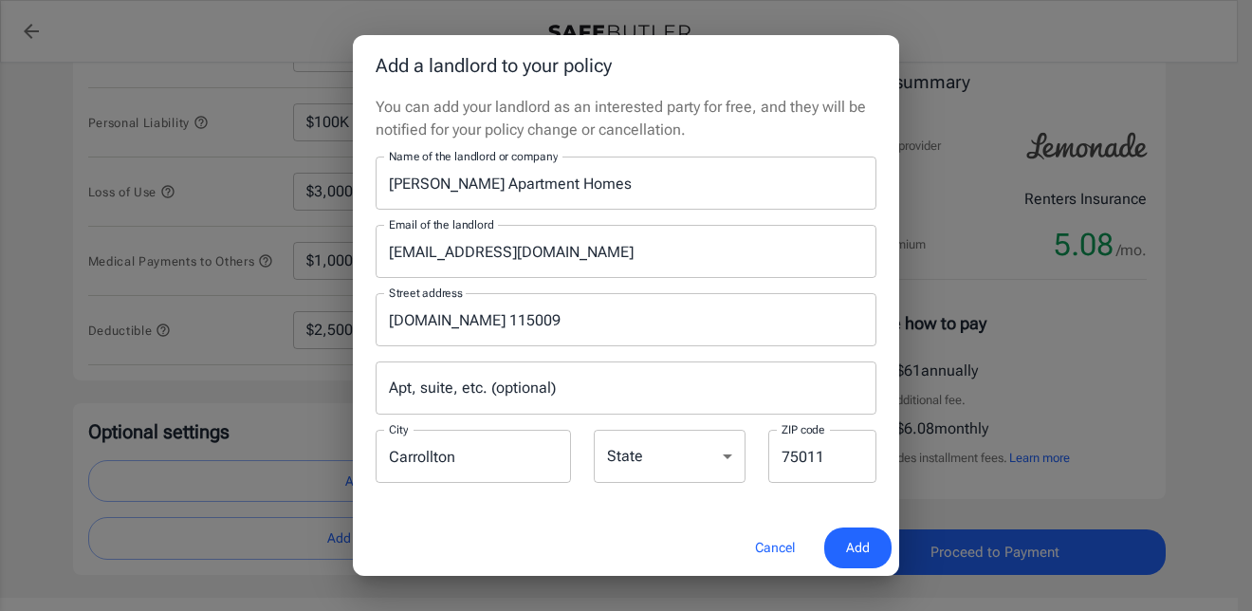
click at [687, 454] on select "Alabama Alaska Arizona Arkansas California Colorado Connecticut Delaware Distri…" at bounding box center [670, 456] width 152 height 53
select select "TX"
click at [594, 430] on select "Alabama Alaska Arizona Arkansas California Colorado Connecticut Delaware Distri…" at bounding box center [670, 456] width 152 height 53
click at [675, 516] on div "You can add your landlord as an interested party for free, and they will be not…" at bounding box center [626, 308] width 546 height 424
click at [869, 554] on span "Add" at bounding box center [858, 548] width 24 height 24
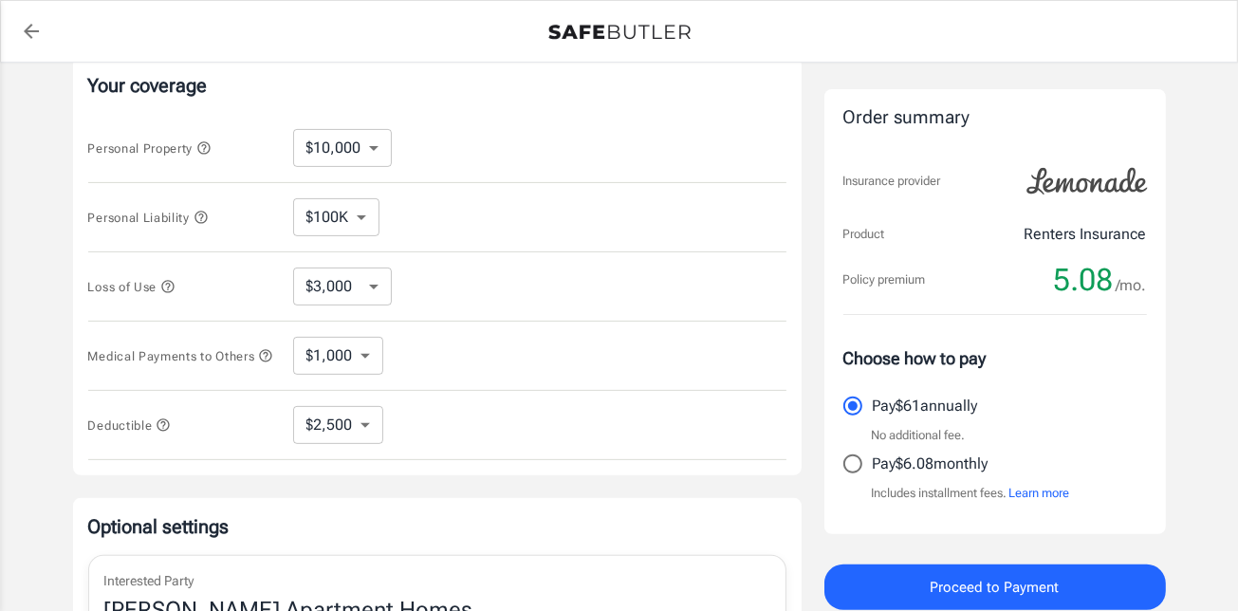
scroll to position [771, 0]
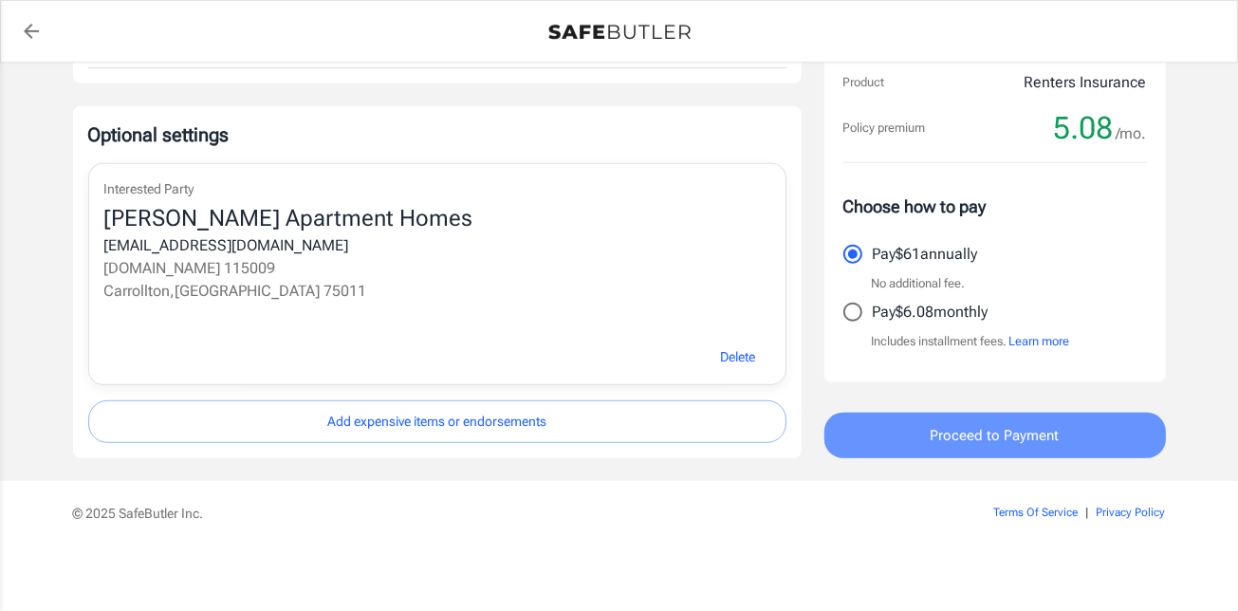
click at [997, 436] on span "Proceed to Payment" at bounding box center [995, 435] width 129 height 25
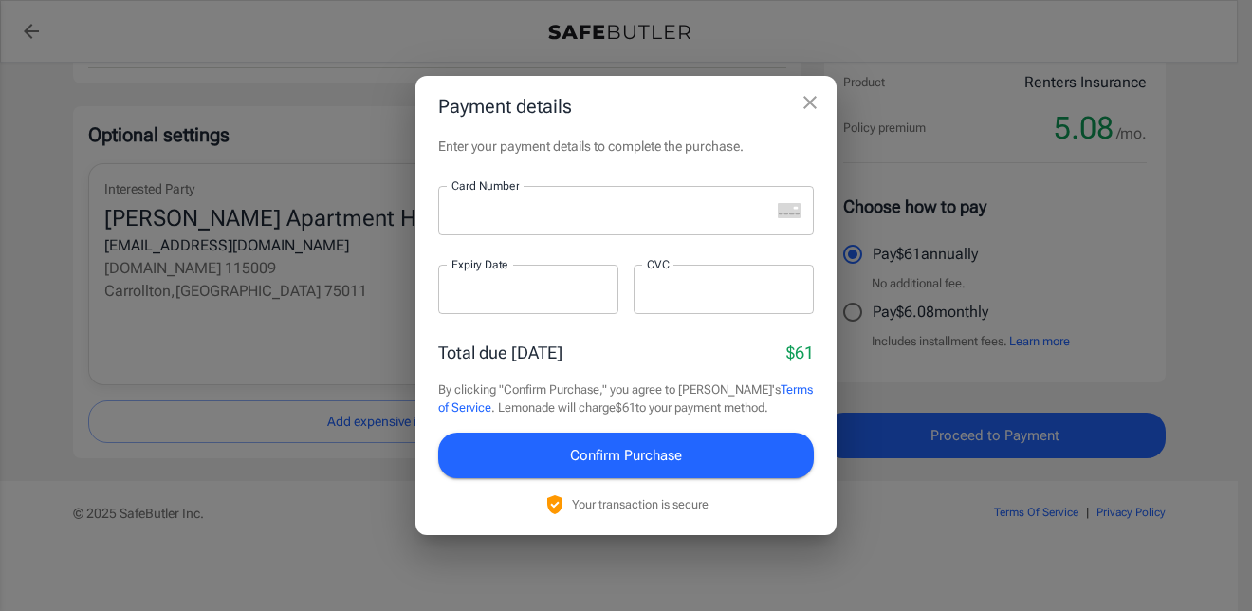
click at [546, 220] on div at bounding box center [604, 210] width 332 height 49
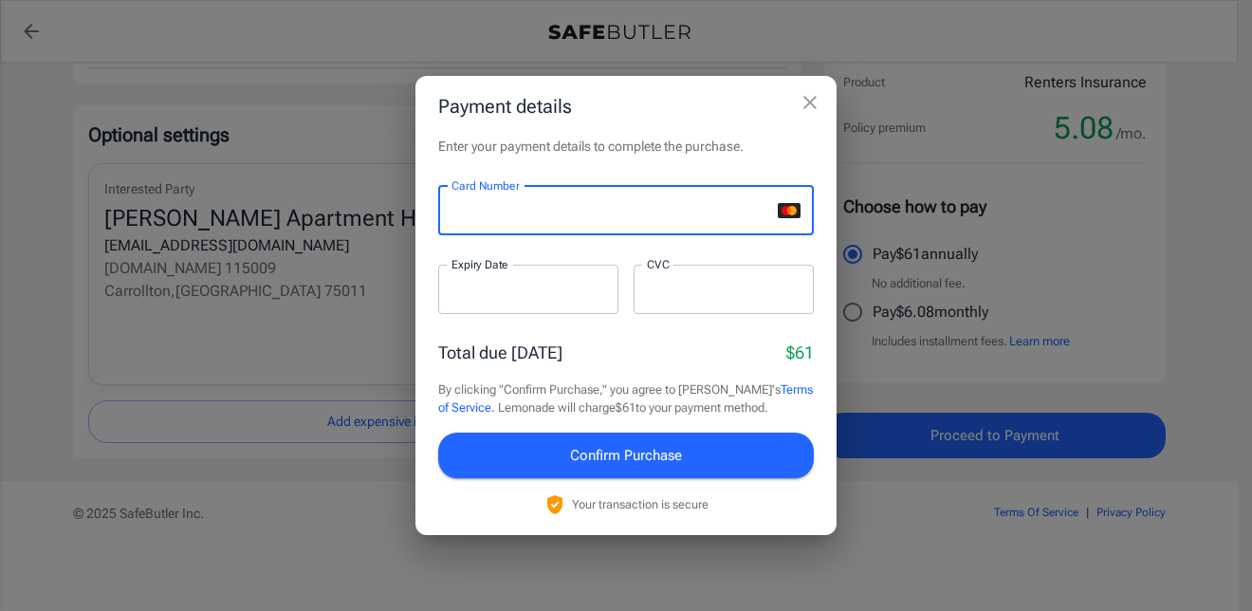
click at [490, 302] on div at bounding box center [528, 289] width 180 height 49
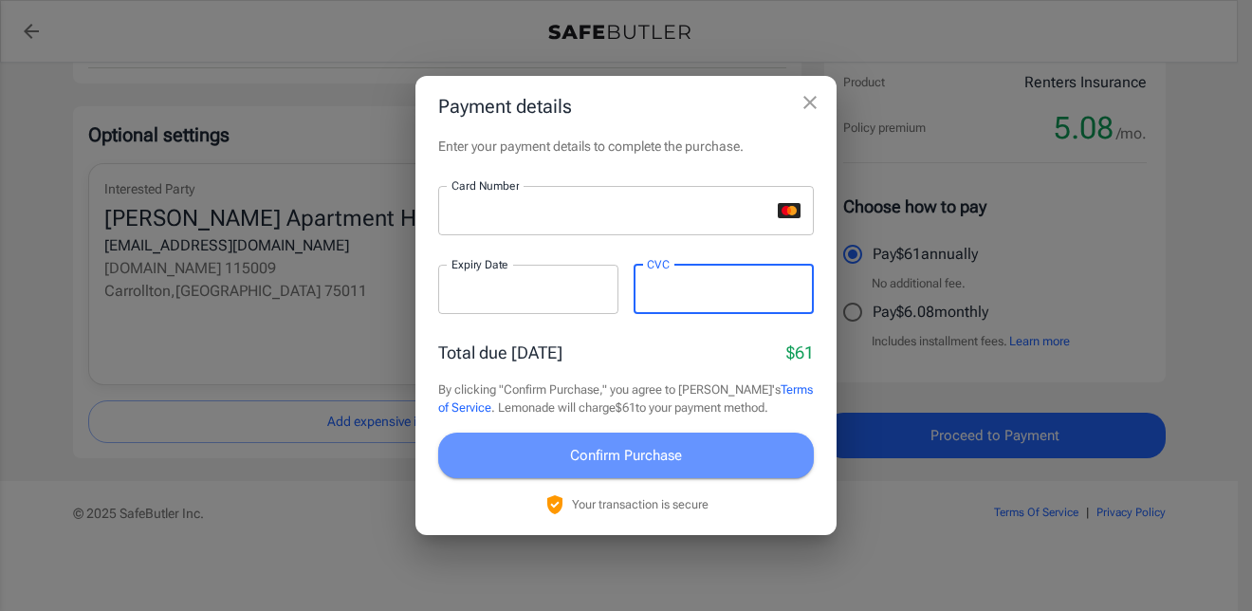
click at [533, 442] on button "Confirm Purchase" at bounding box center [626, 456] width 376 height 46
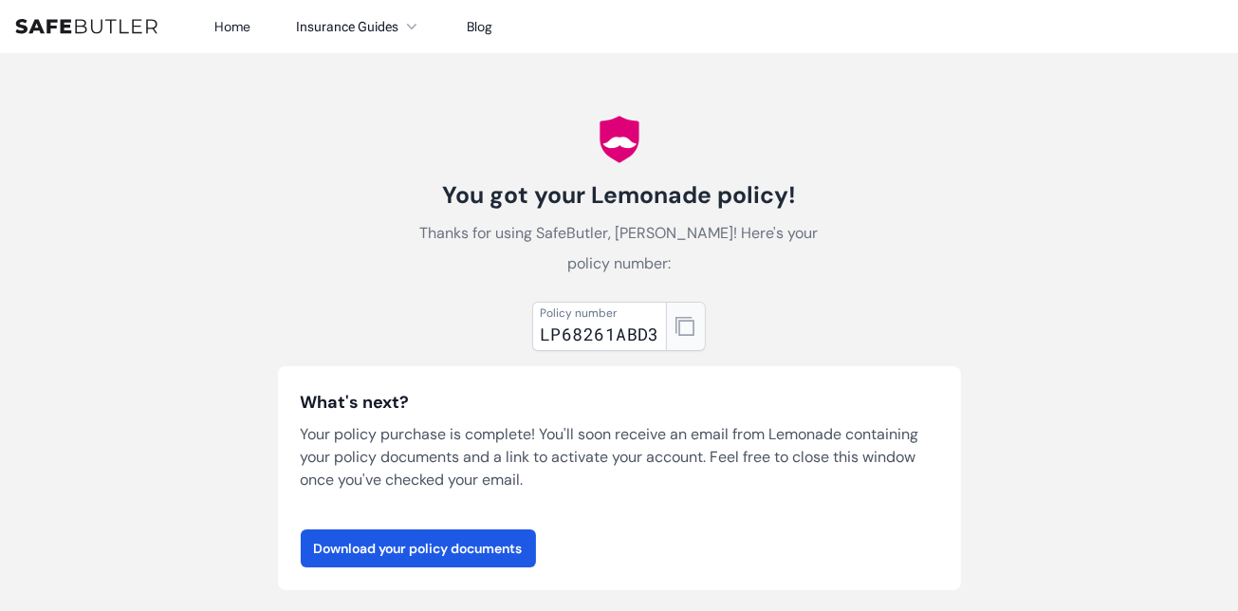
click at [685, 317] on icon "button" at bounding box center [684, 326] width 19 height 19
click at [420, 529] on link "Download your policy documents" at bounding box center [418, 548] width 235 height 38
